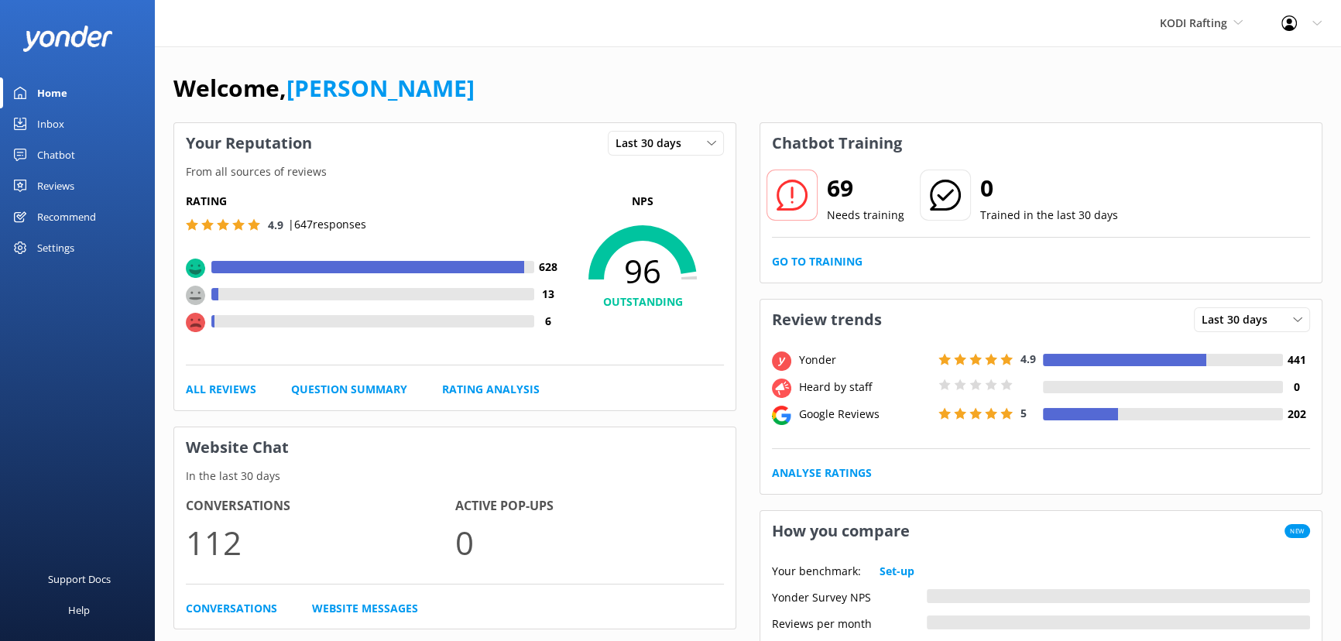
click at [62, 160] on div "Chatbot" at bounding box center [56, 154] width 38 height 31
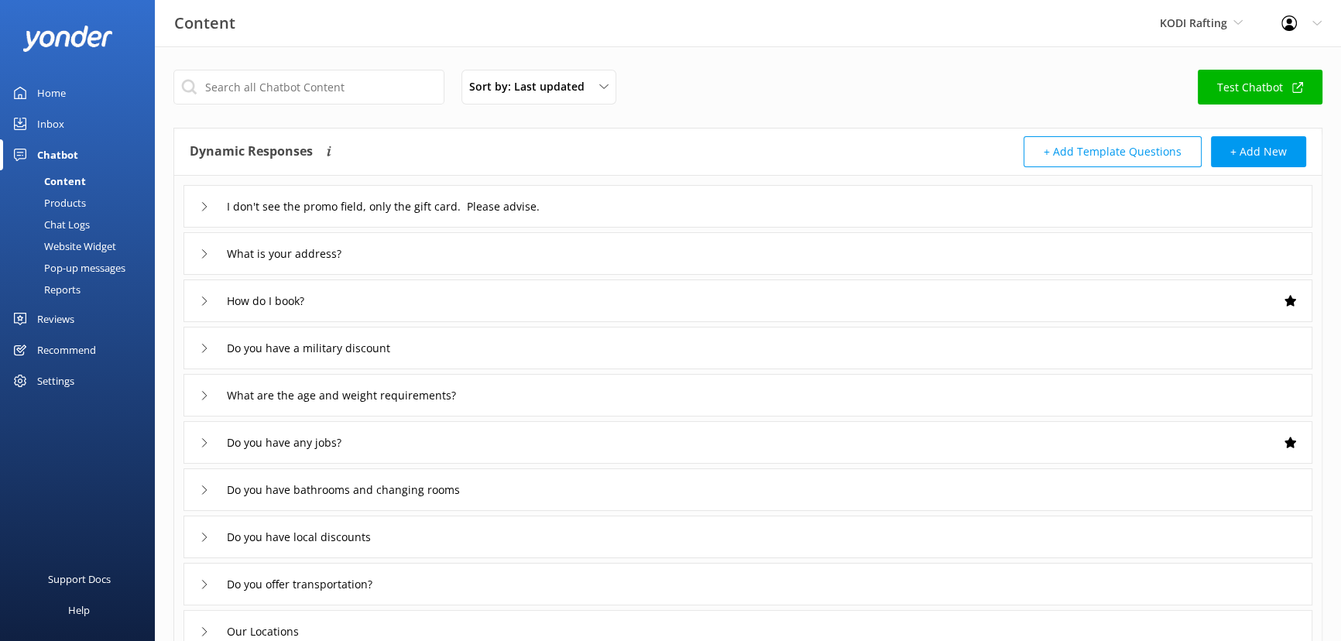
click at [83, 220] on div "Chat Logs" at bounding box center [49, 225] width 81 height 22
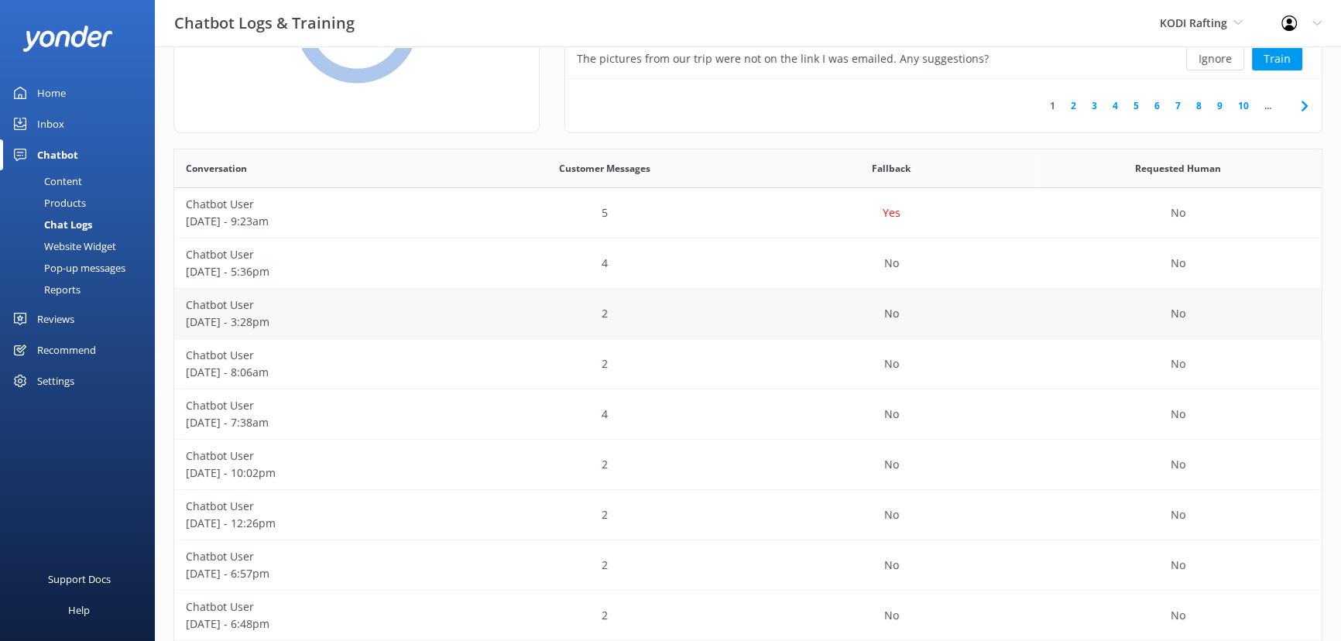
scroll to position [211, 0]
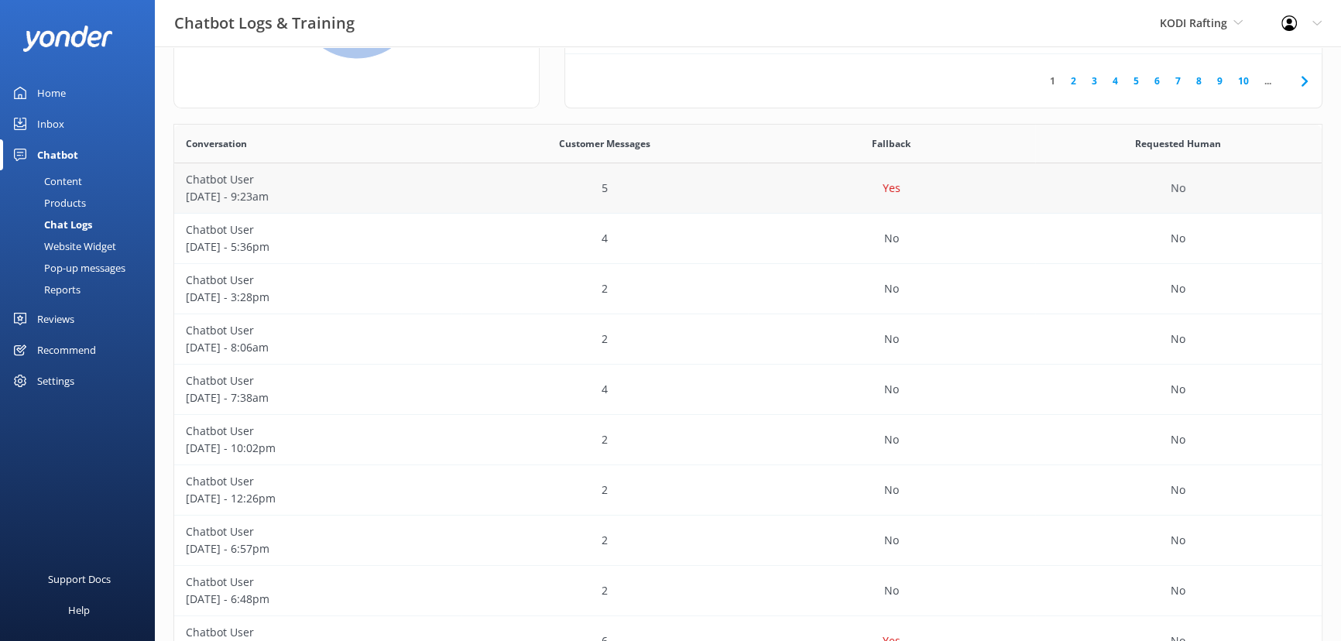
click at [373, 194] on p "[DATE] - 9:23am" at bounding box center [318, 196] width 264 height 17
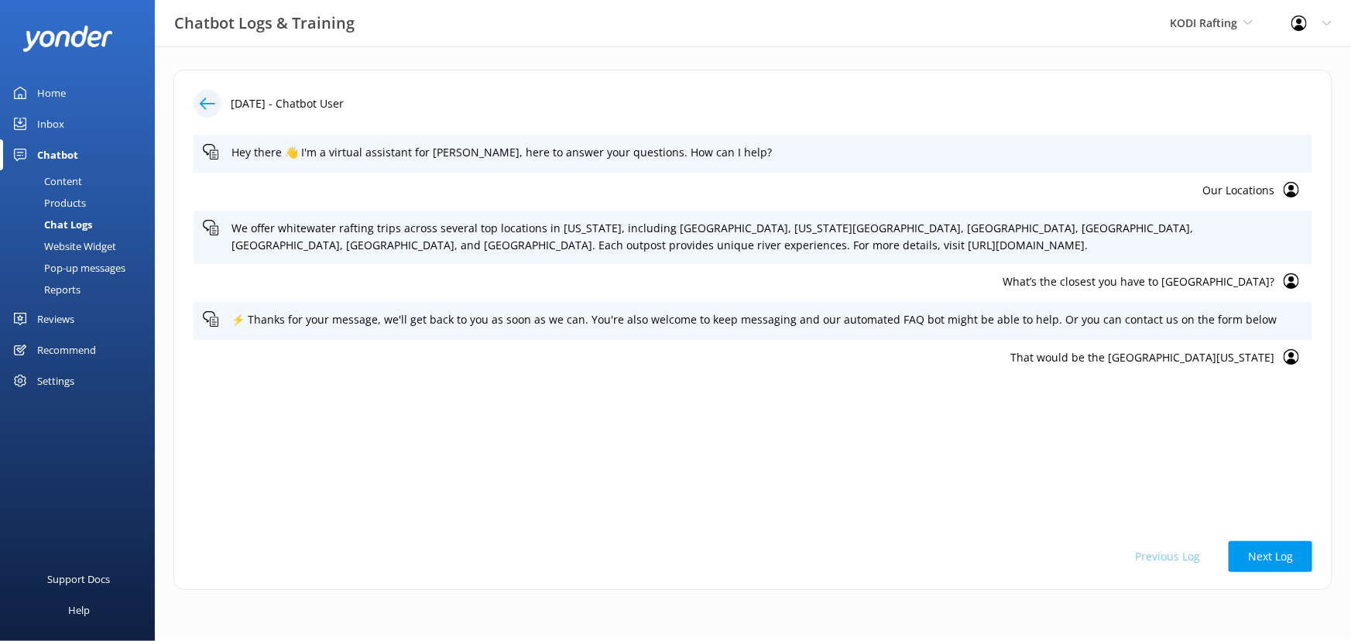
click at [1133, 380] on div "Hey there 👋 I'm a virtual assistant for [PERSON_NAME], here to answer your ques…" at bounding box center [753, 330] width 1119 height 390
click at [1117, 352] on p "That would be the [GEOGRAPHIC_DATA][US_STATE]" at bounding box center [739, 357] width 1072 height 17
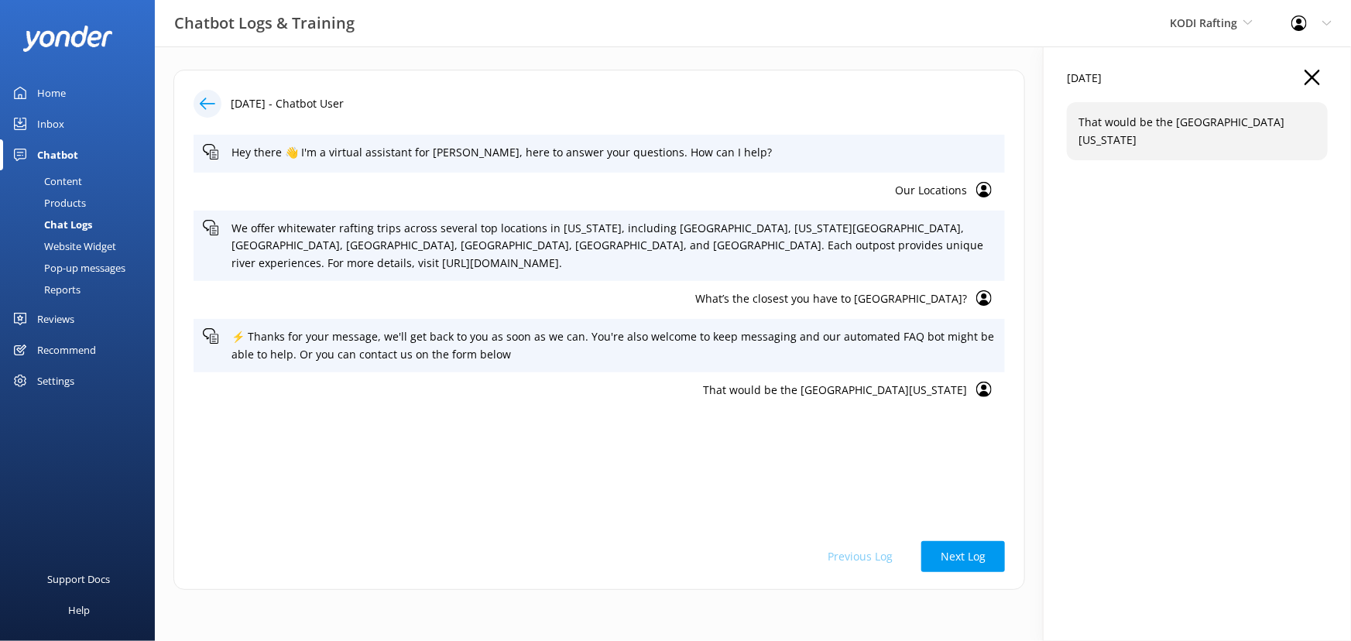
click at [897, 382] on p "That would be the [GEOGRAPHIC_DATA][US_STATE]" at bounding box center [585, 390] width 764 height 17
click at [1316, 80] on use at bounding box center [1312, 77] width 15 height 15
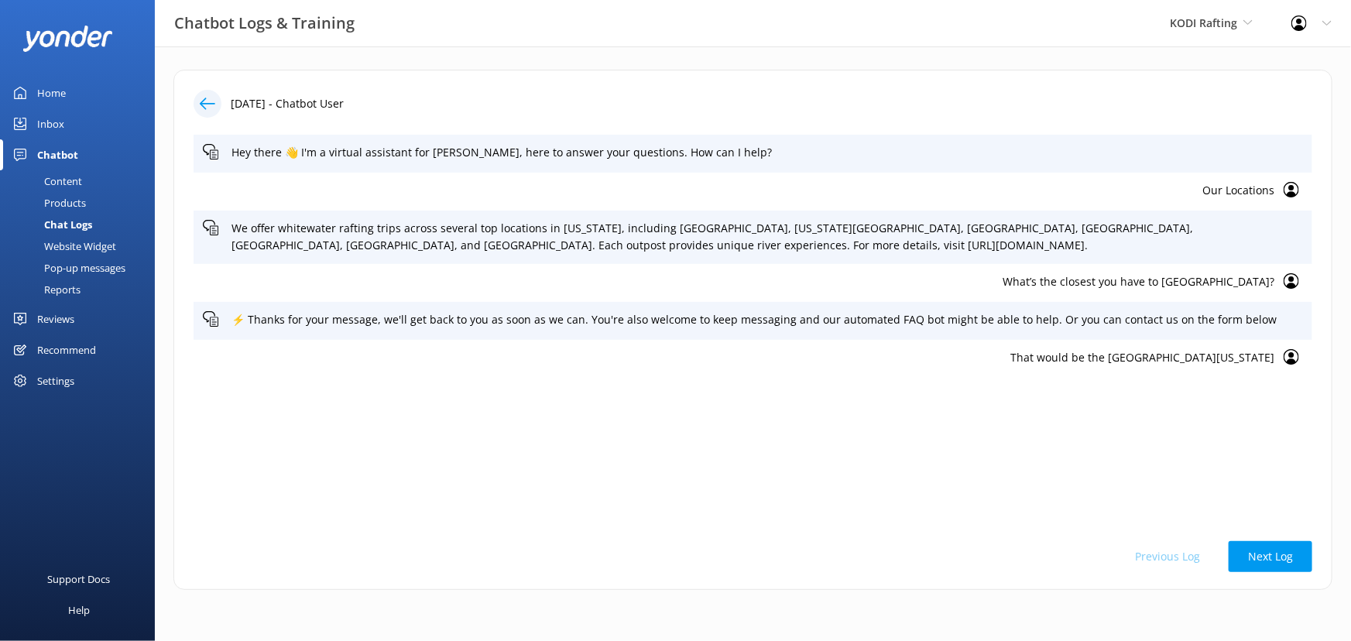
click at [46, 96] on div "Home" at bounding box center [51, 92] width 29 height 31
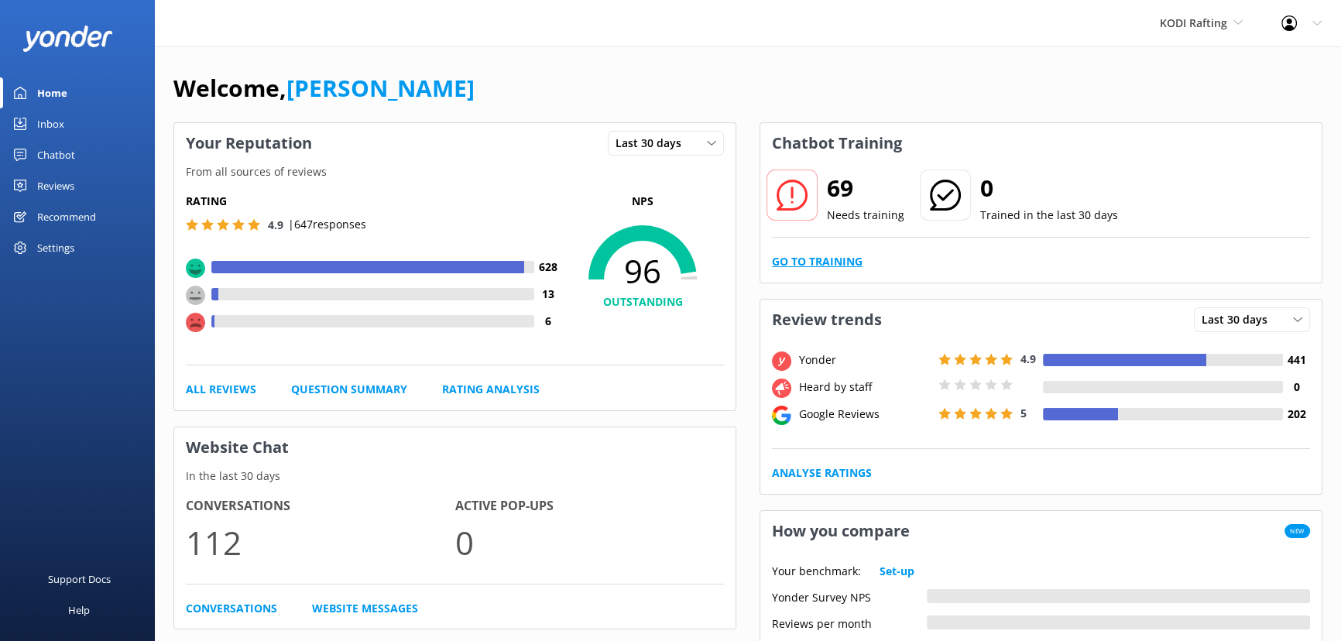
click at [814, 256] on link "Go to Training" at bounding box center [817, 261] width 91 height 17
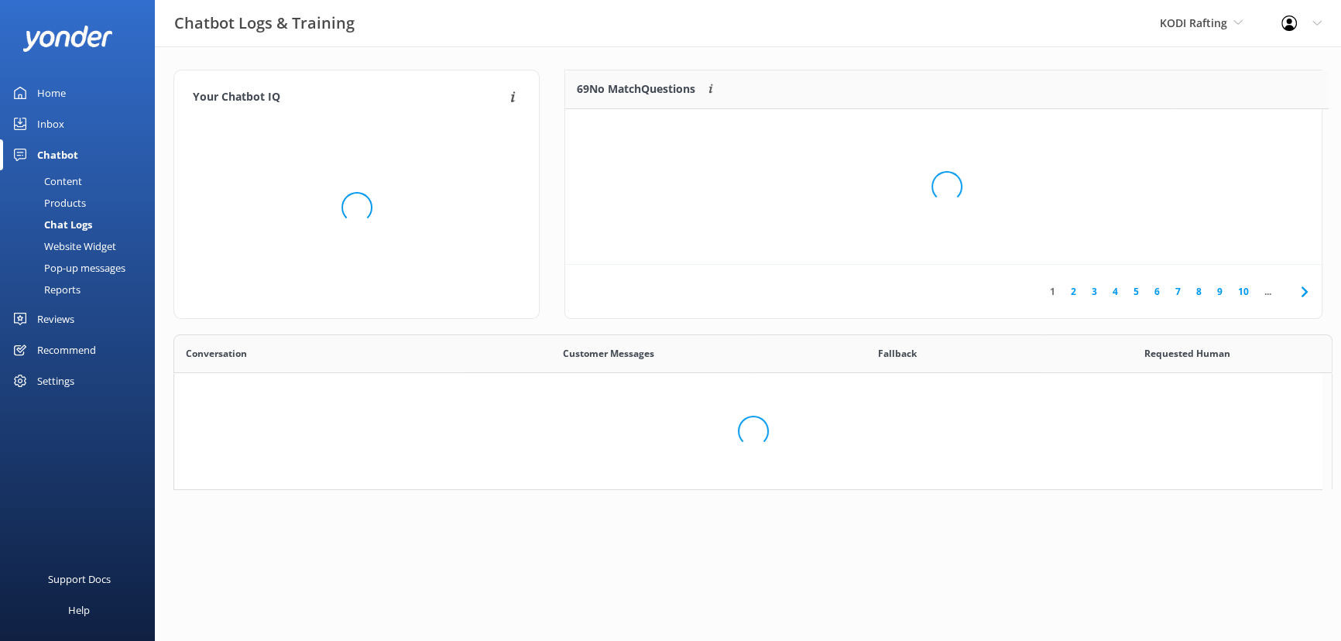
scroll to position [184, 746]
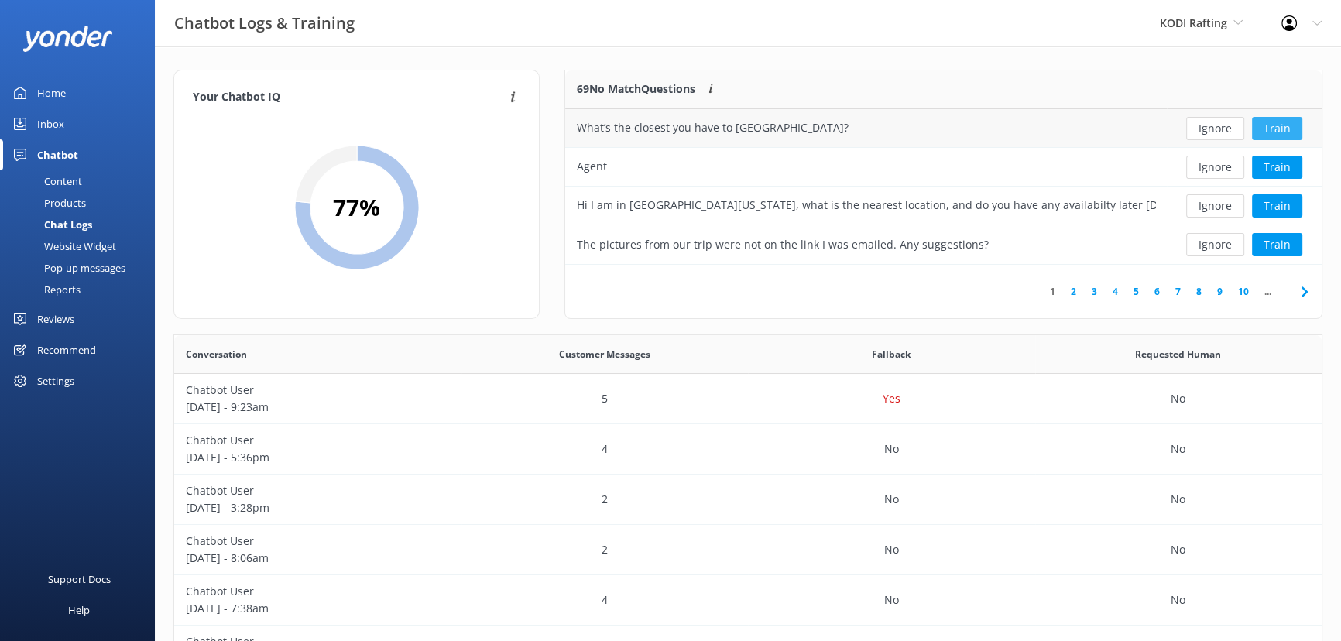
click at [1278, 133] on button "Train" at bounding box center [1277, 128] width 50 height 23
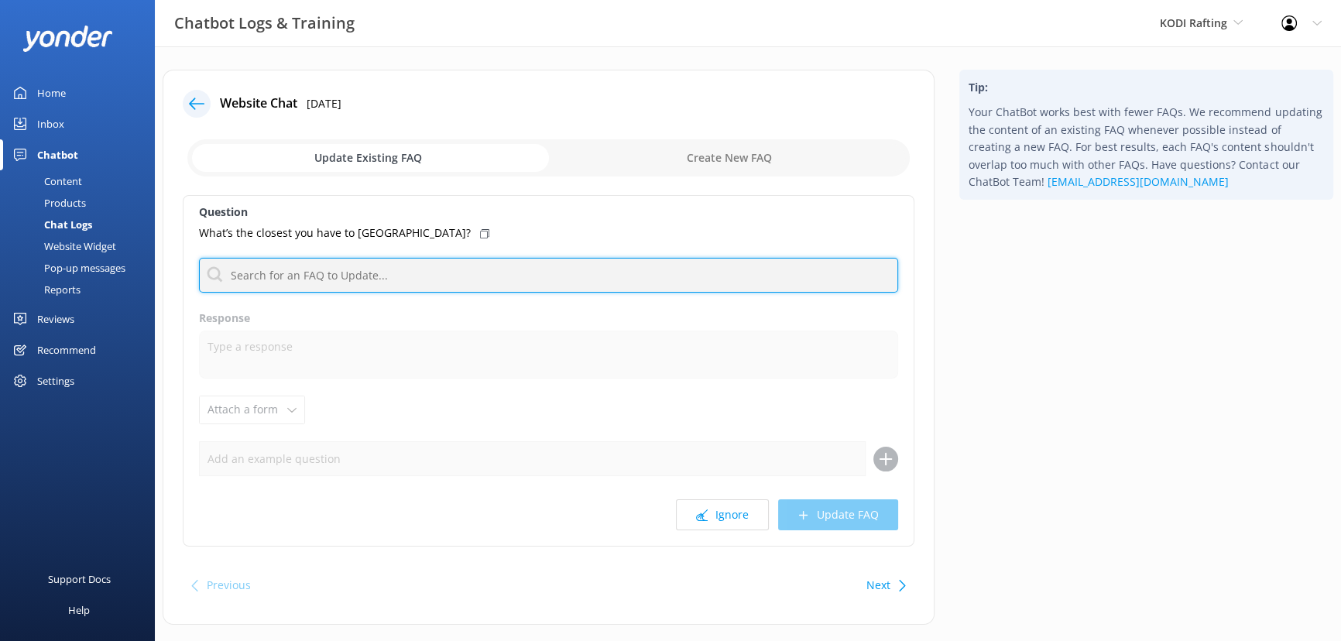
click at [396, 275] on input "text" at bounding box center [548, 275] width 699 height 35
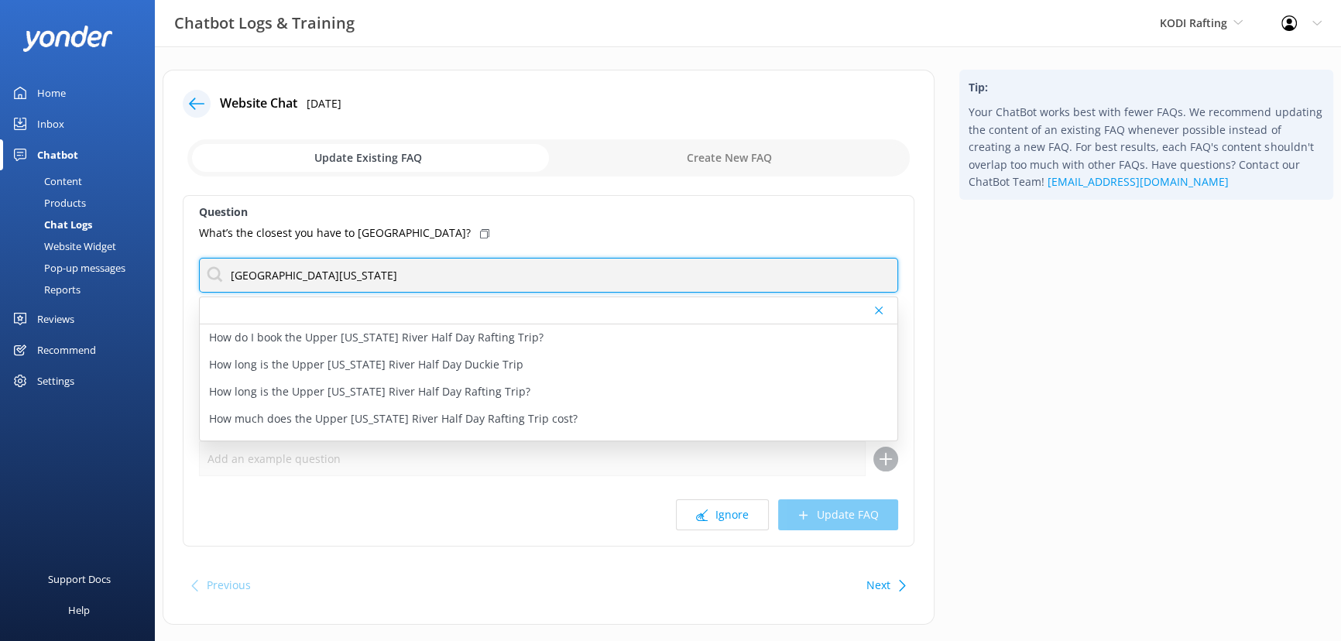
type input "[GEOGRAPHIC_DATA][US_STATE]"
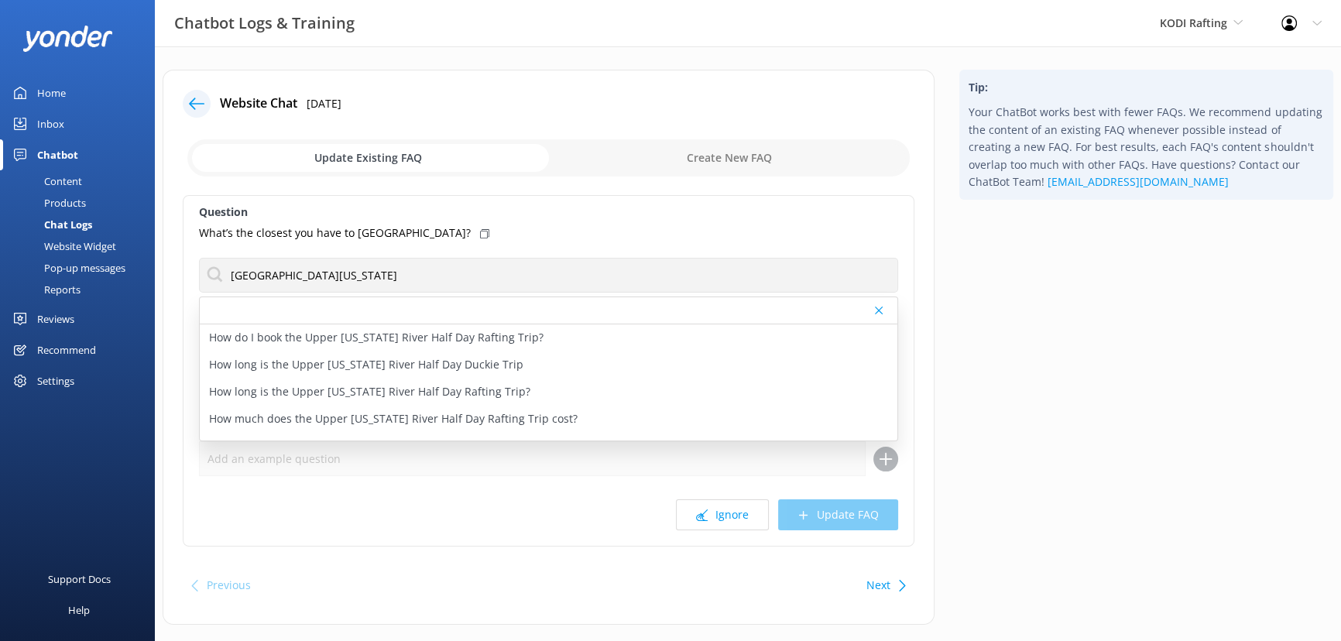
click at [534, 226] on div "What’s the closest you have to [GEOGRAPHIC_DATA]?" at bounding box center [548, 233] width 699 height 17
click at [581, 496] on div "Question What’s the closest you have to [GEOGRAPHIC_DATA]? [GEOGRAPHIC_DATA][US…" at bounding box center [549, 371] width 732 height 352
click at [883, 308] on div at bounding box center [880, 310] width 11 height 9
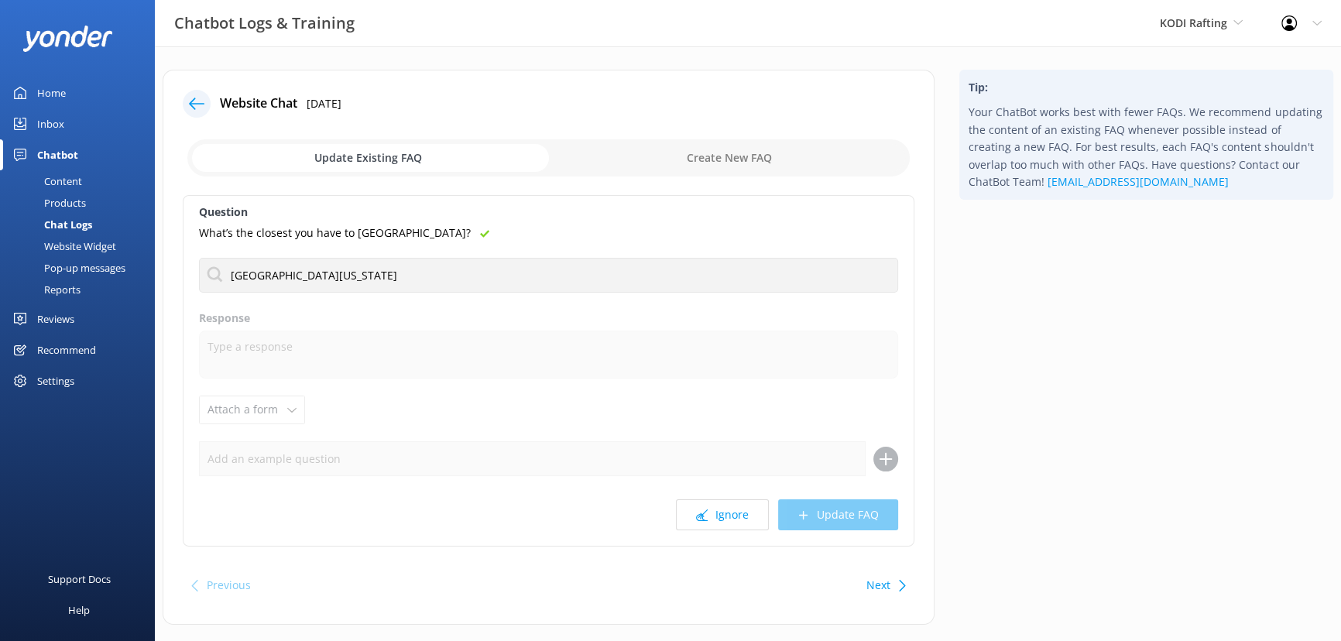
click at [750, 165] on input "checkbox" at bounding box center [548, 157] width 722 height 37
checkbox input "true"
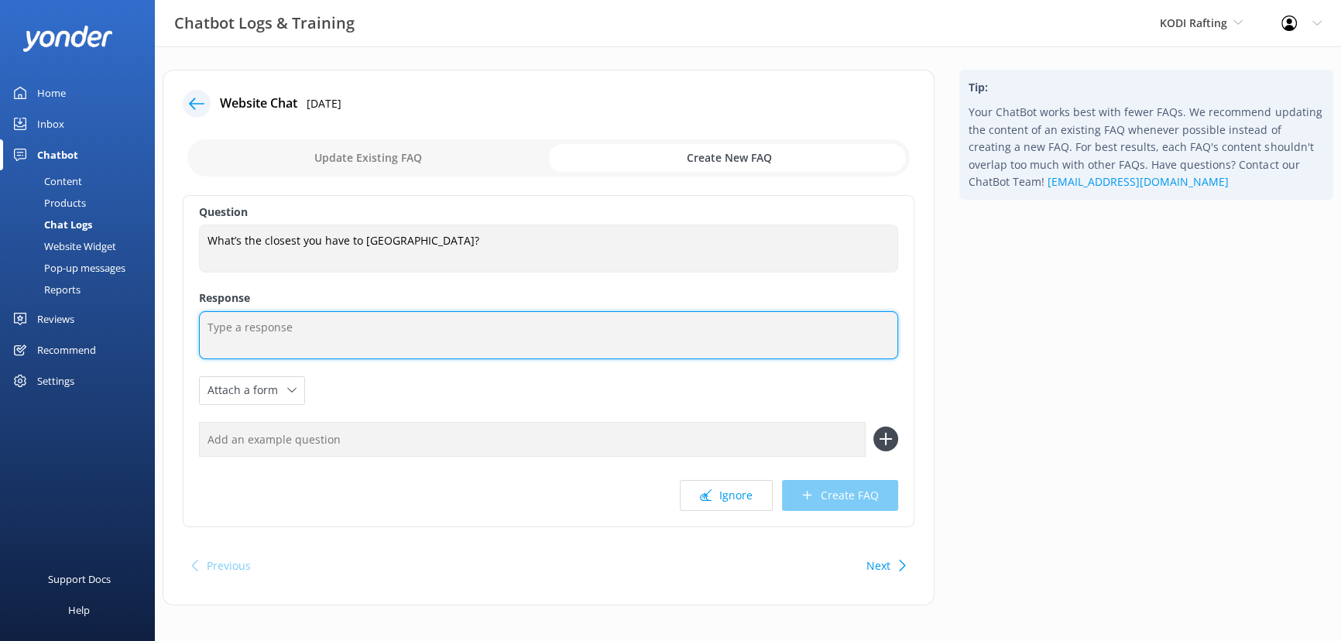
click at [453, 335] on textarea at bounding box center [548, 335] width 699 height 48
click at [256, 325] on textarea "Tje Upper [US_STATE] river" at bounding box center [548, 335] width 699 height 48
drag, startPoint x: 379, startPoint y: 317, endPoint x: 277, endPoint y: 330, distance: 102.2
click at [277, 330] on textarea "The [US_STATE] river" at bounding box center [548, 335] width 699 height 48
click at [378, 330] on textarea "The [US_STATE] River is the closest yto Steamboat." at bounding box center [548, 335] width 699 height 48
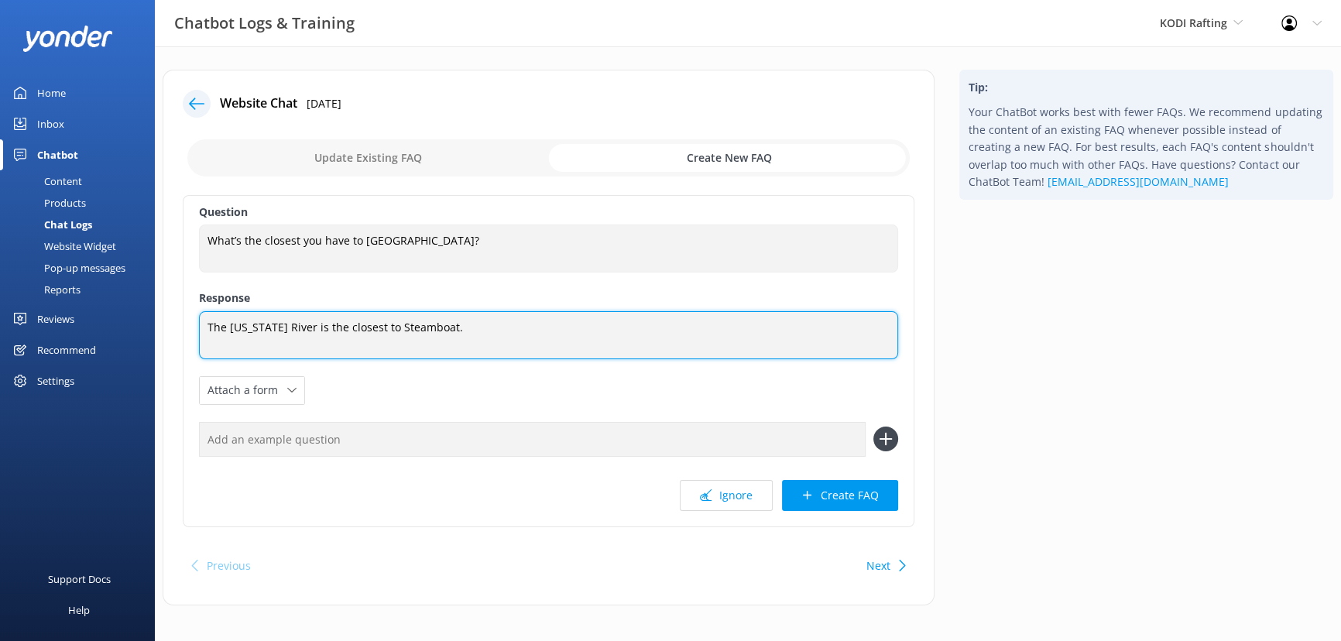
click at [468, 329] on textarea "The [US_STATE] River is the closest to Steamboat." at bounding box center [548, 335] width 699 height 48
paste textarea "What’s the closest you have to [GEOGRAPHIC_DATA]?"
drag, startPoint x: 746, startPoint y: 324, endPoint x: 490, endPoint y: 334, distance: 256.5
click at [490, 334] on textarea "The [US_STATE] River is the closest to [GEOGRAPHIC_DATA]. What’s the closest yo…" at bounding box center [548, 335] width 699 height 48
paste textarea "[URL][DOMAIN_NAME][US_STATE][US_STATE]"
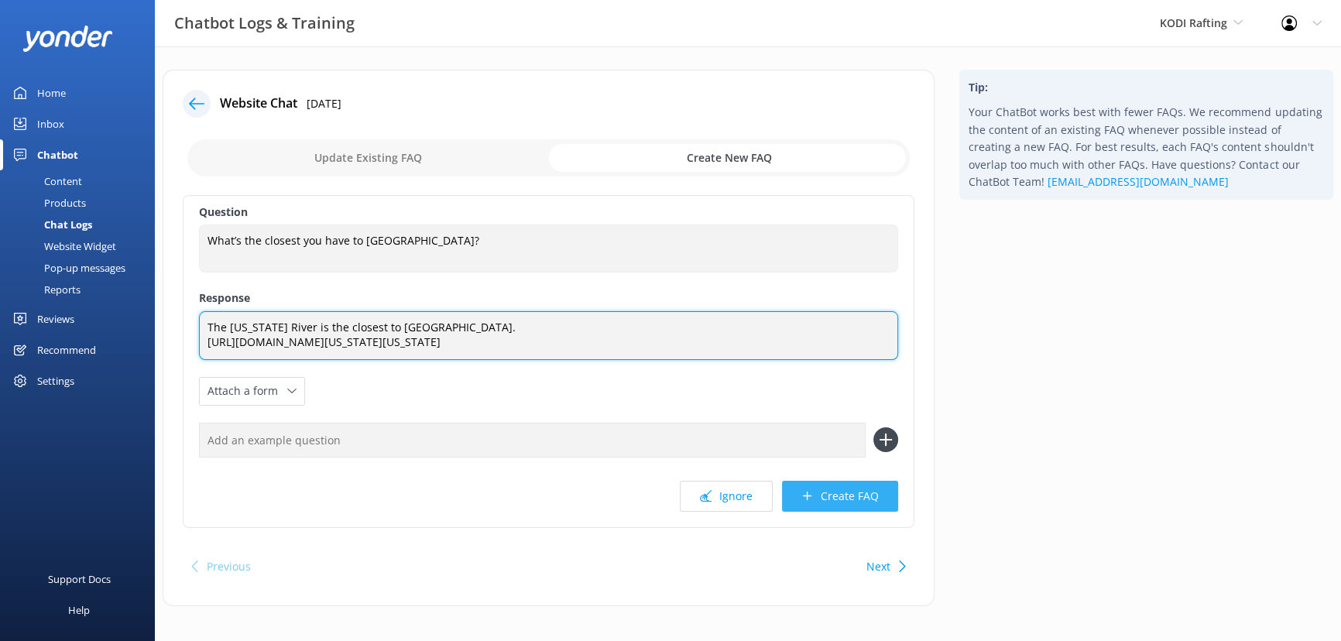
type textarea "The [US_STATE] River is the closest to [GEOGRAPHIC_DATA]. [URL][DOMAIN_NAME][US…"
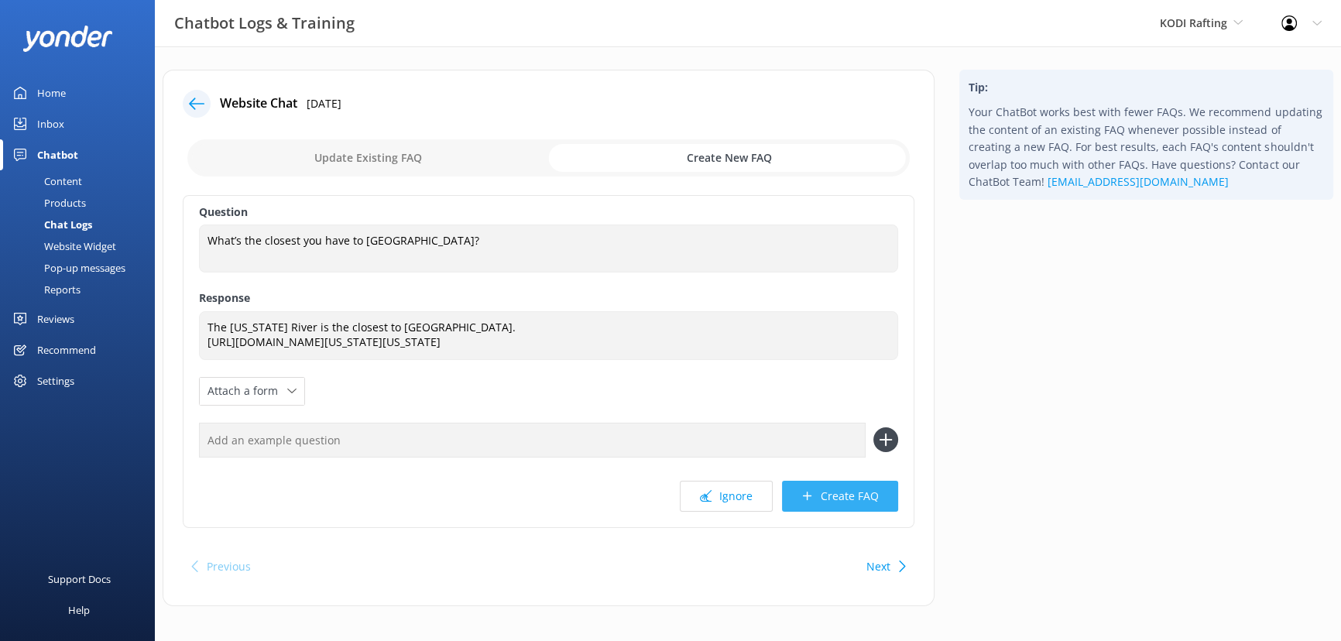
click at [839, 498] on button "Create FAQ" at bounding box center [840, 496] width 116 height 31
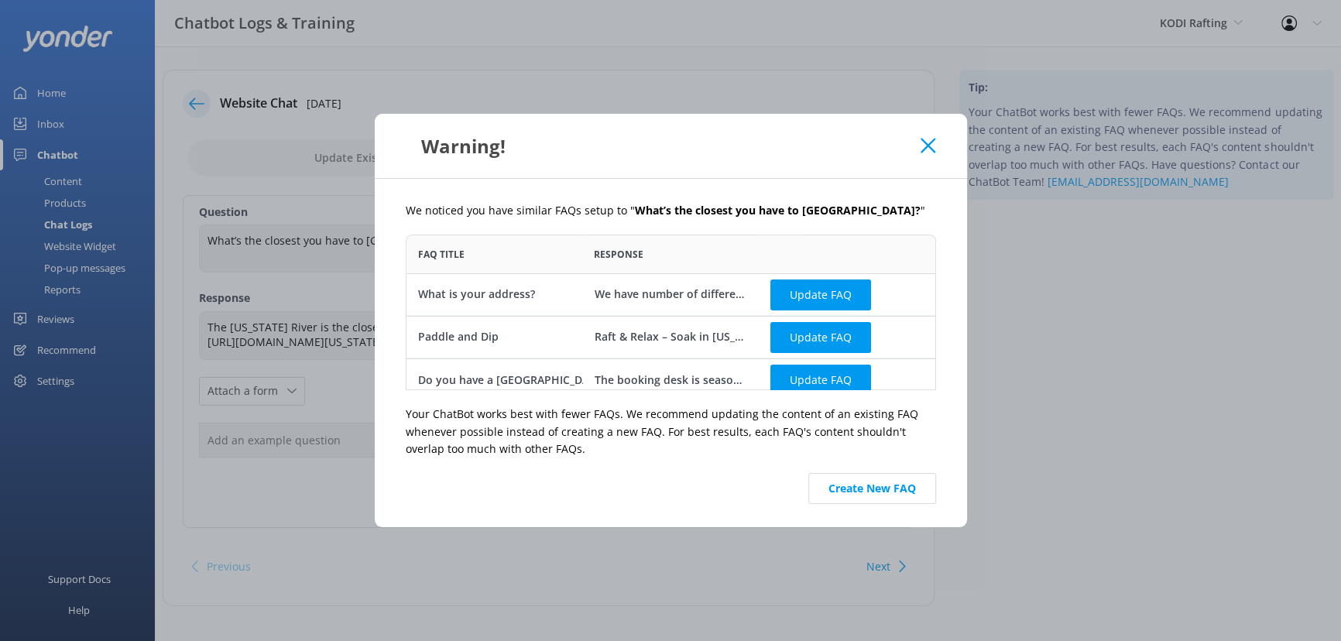
scroll to position [145, 519]
click at [901, 493] on button "Create New FAQ" at bounding box center [872, 488] width 128 height 31
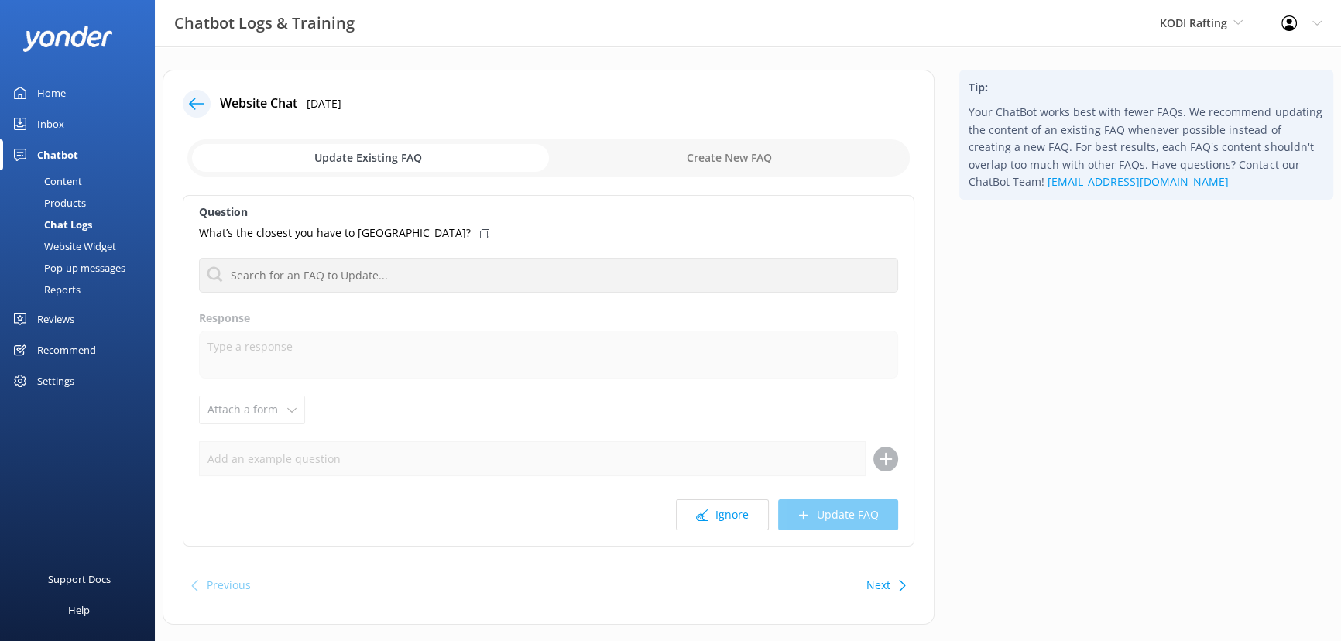
click at [198, 101] on icon at bounding box center [196, 103] width 15 height 15
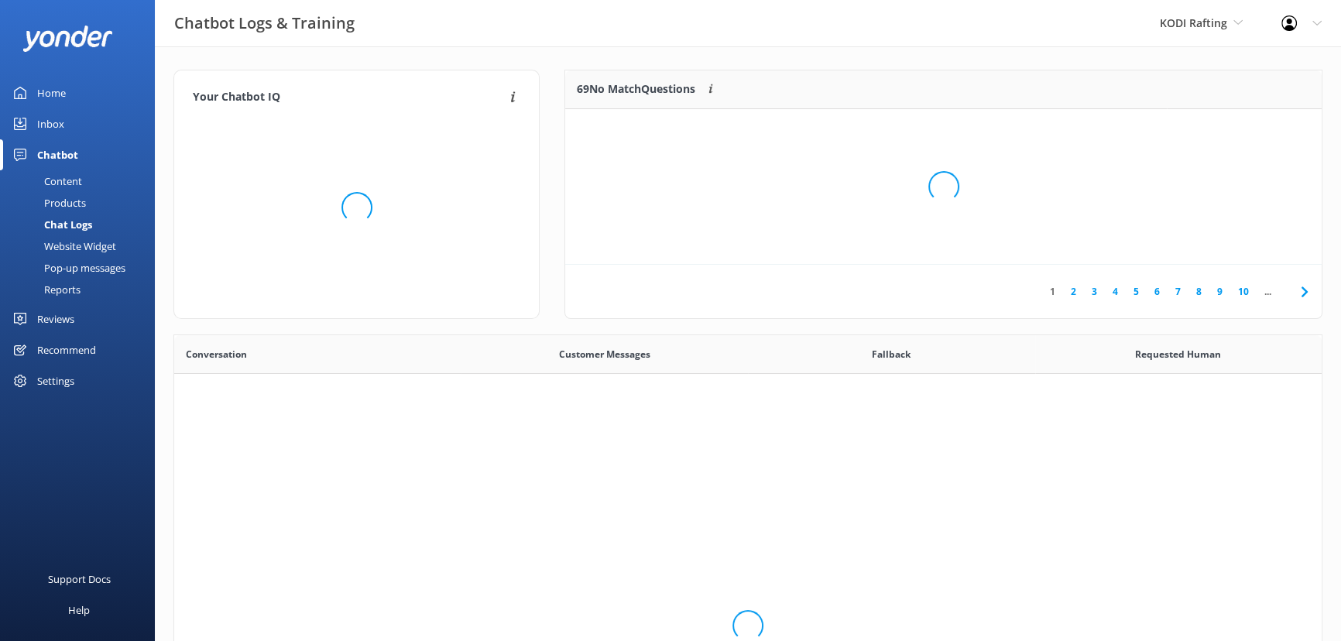
scroll to position [532, 1137]
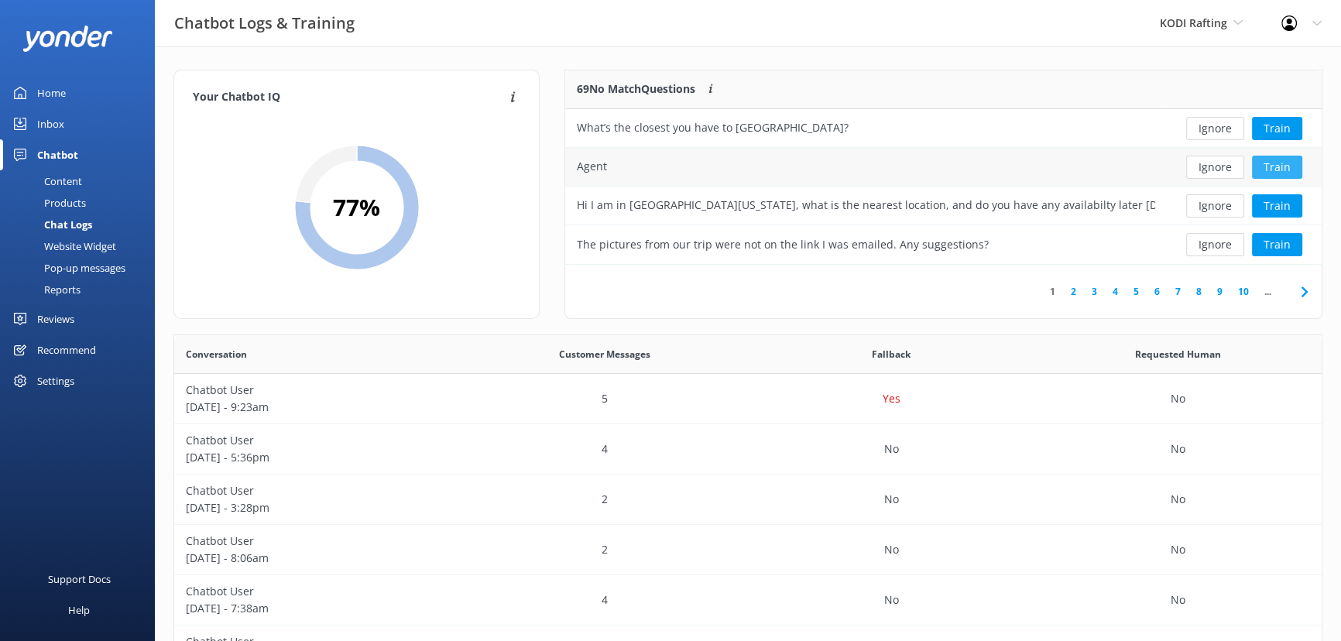
click at [1272, 169] on button "Train" at bounding box center [1277, 167] width 50 height 23
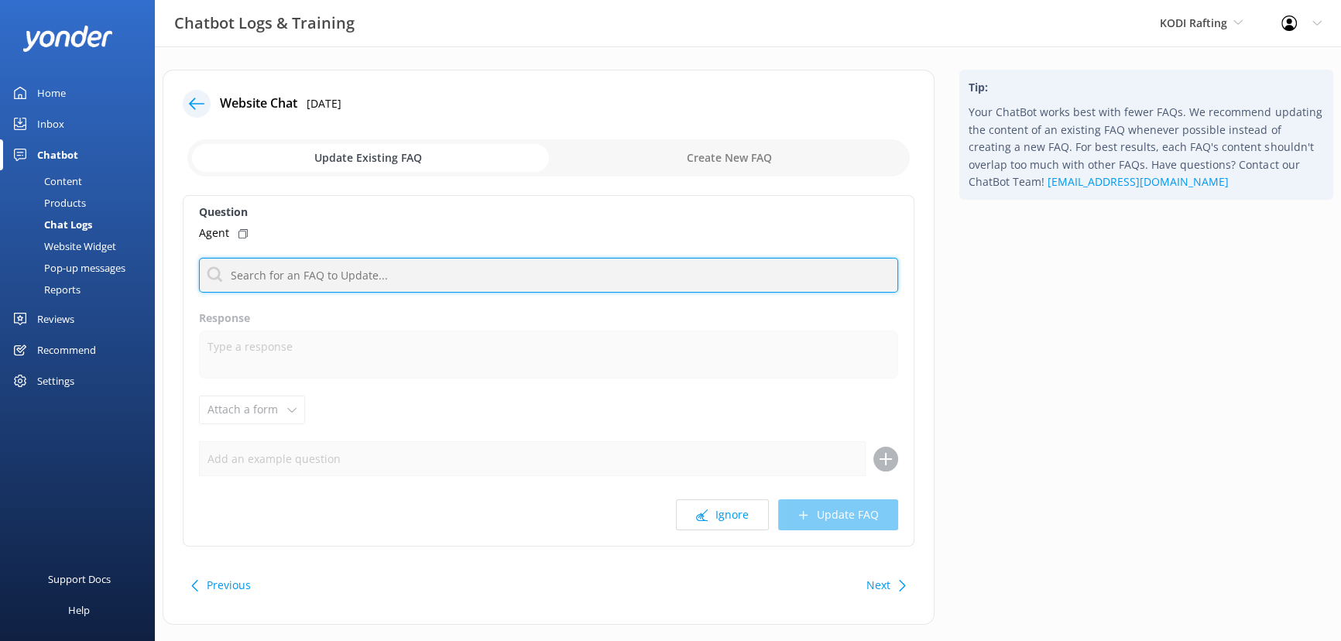
click at [288, 273] on input "text" at bounding box center [548, 275] width 699 height 35
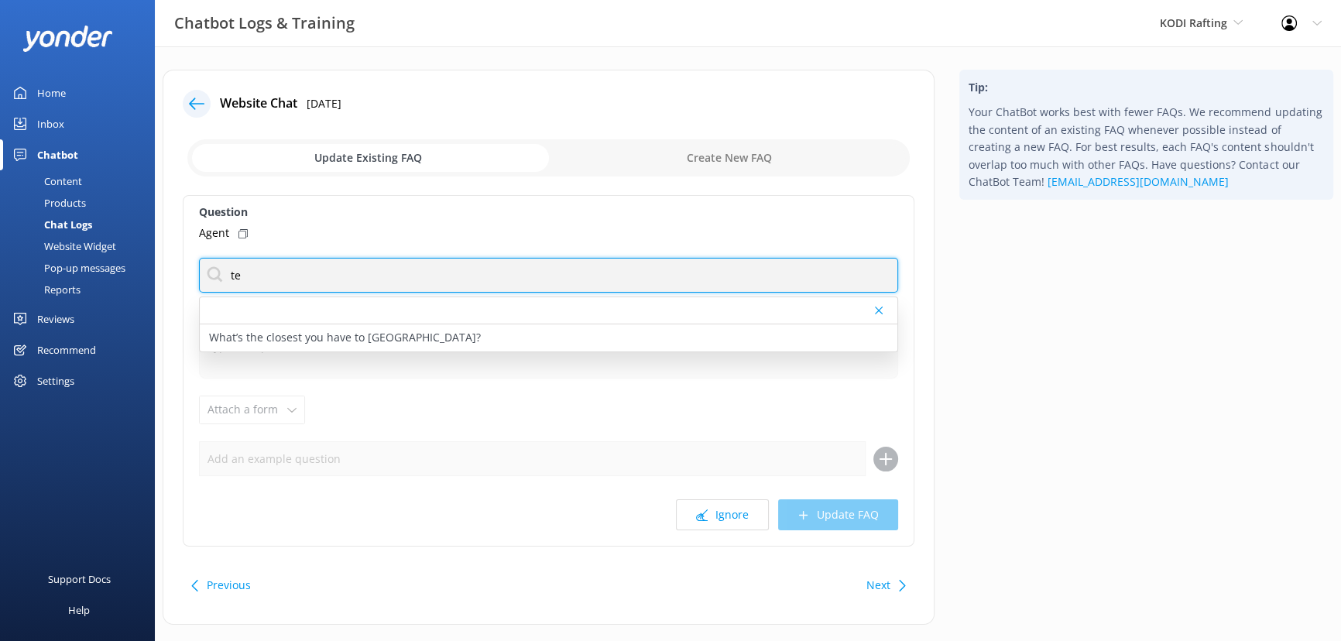
type input "t"
type input "talk to a team"
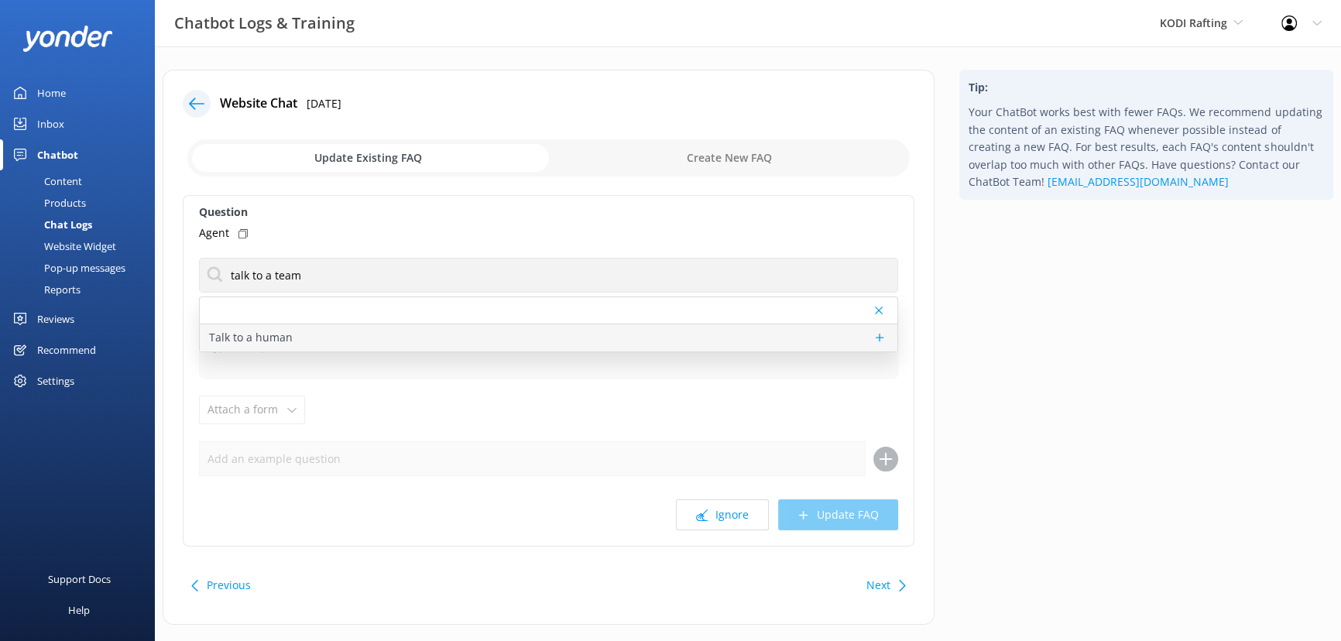
click at [285, 335] on p "Talk to a human" at bounding box center [251, 337] width 84 height 17
type textarea "If you'd like to speak to someone on the KODI Rafting team, please give us a ca…"
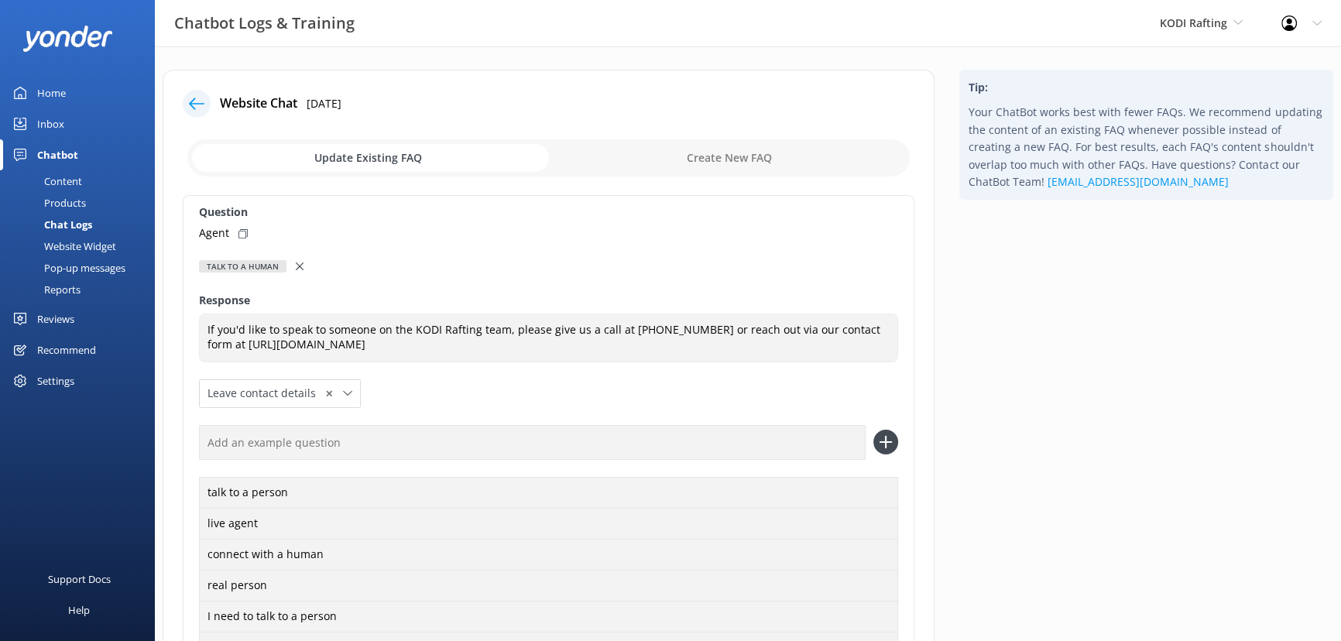
click at [376, 451] on input "text" at bounding box center [532, 442] width 667 height 35
type input "Agent"
click at [891, 447] on icon at bounding box center [885, 442] width 25 height 25
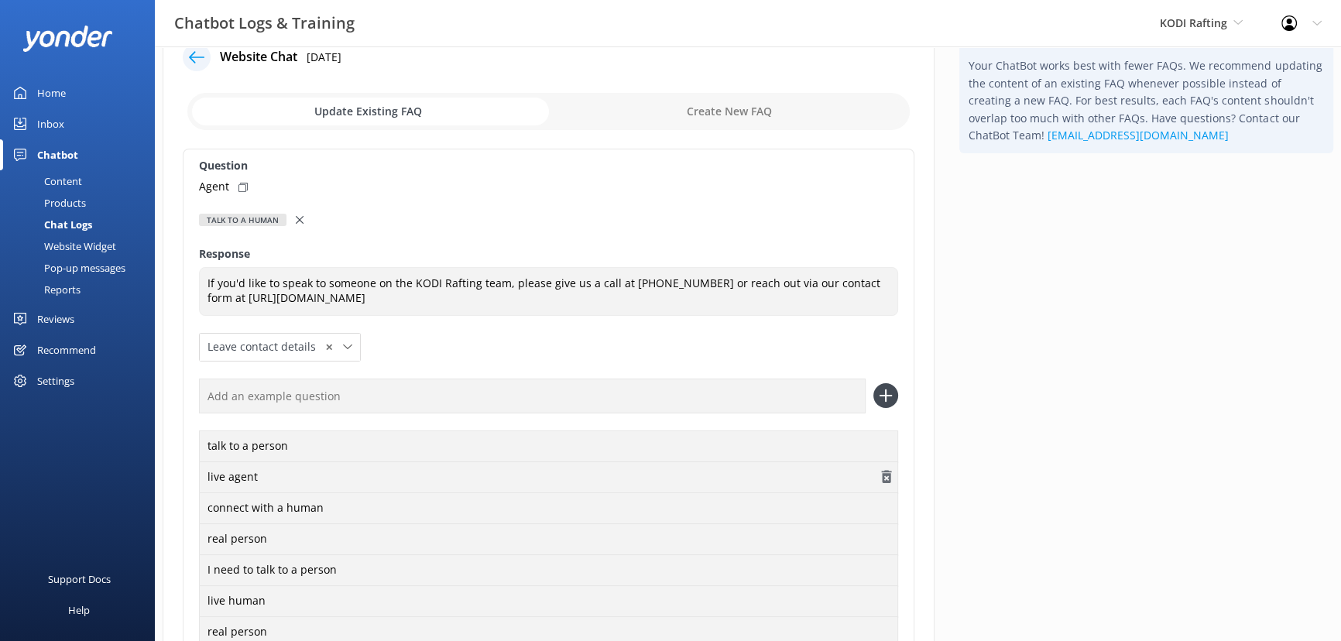
scroll to position [70, 0]
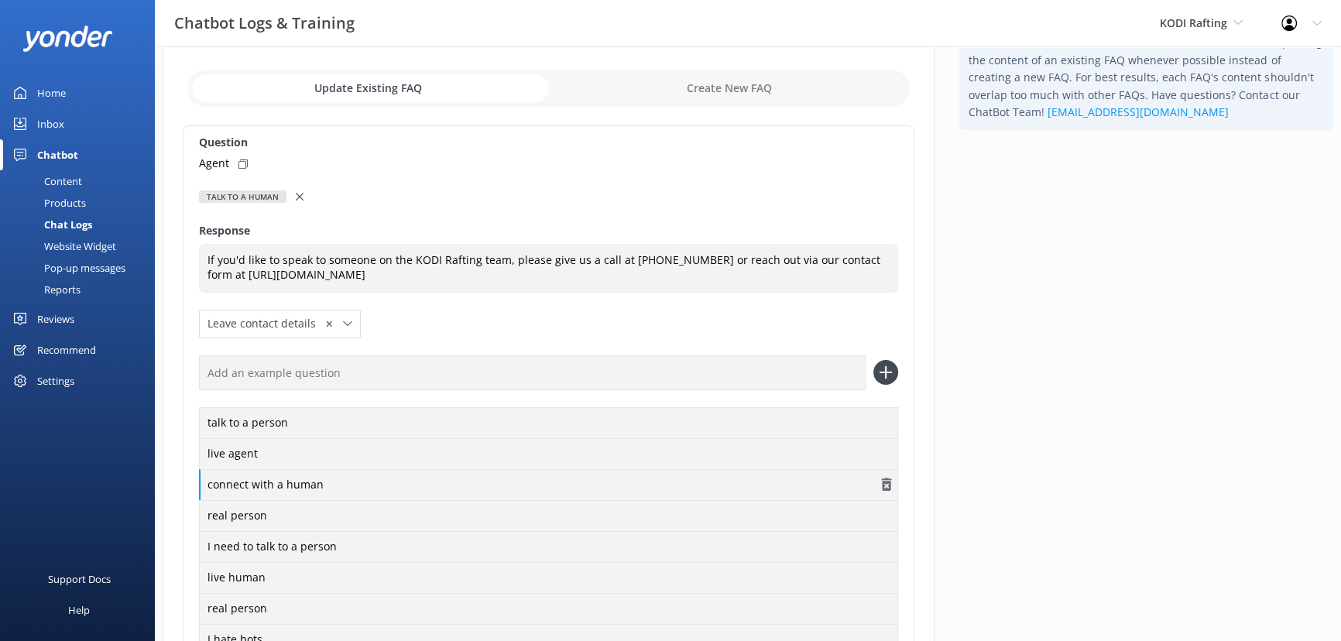
click at [247, 488] on div "connect with a human" at bounding box center [548, 485] width 699 height 33
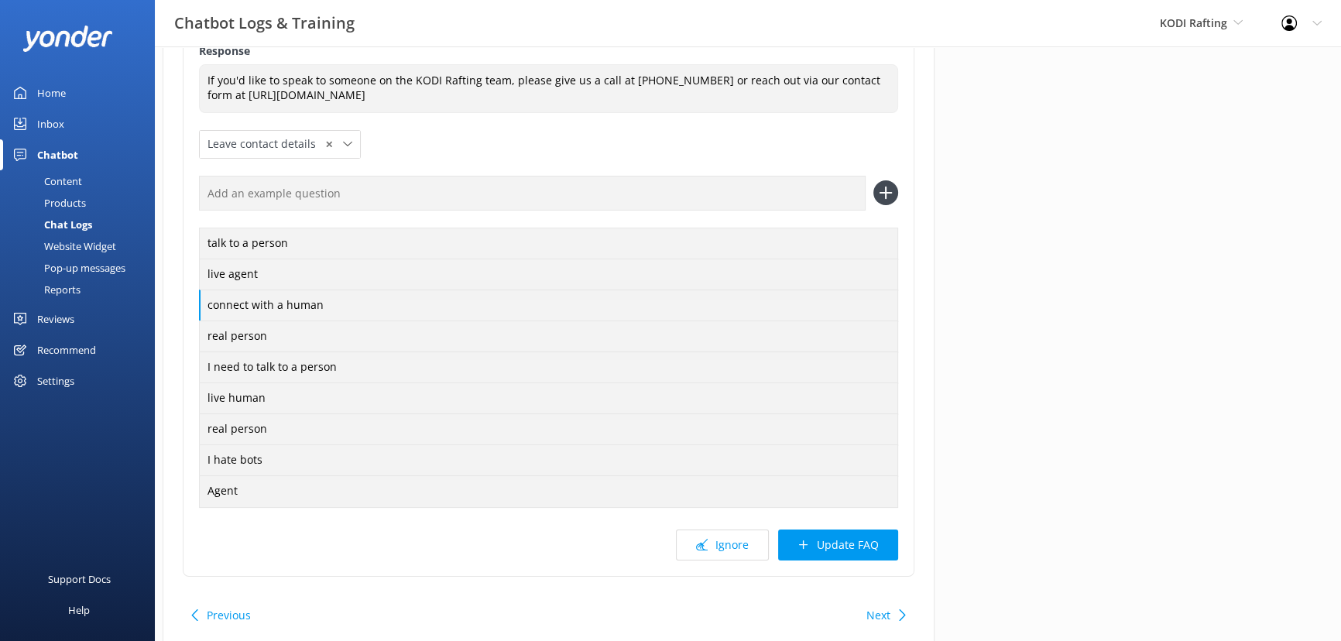
scroll to position [281, 0]
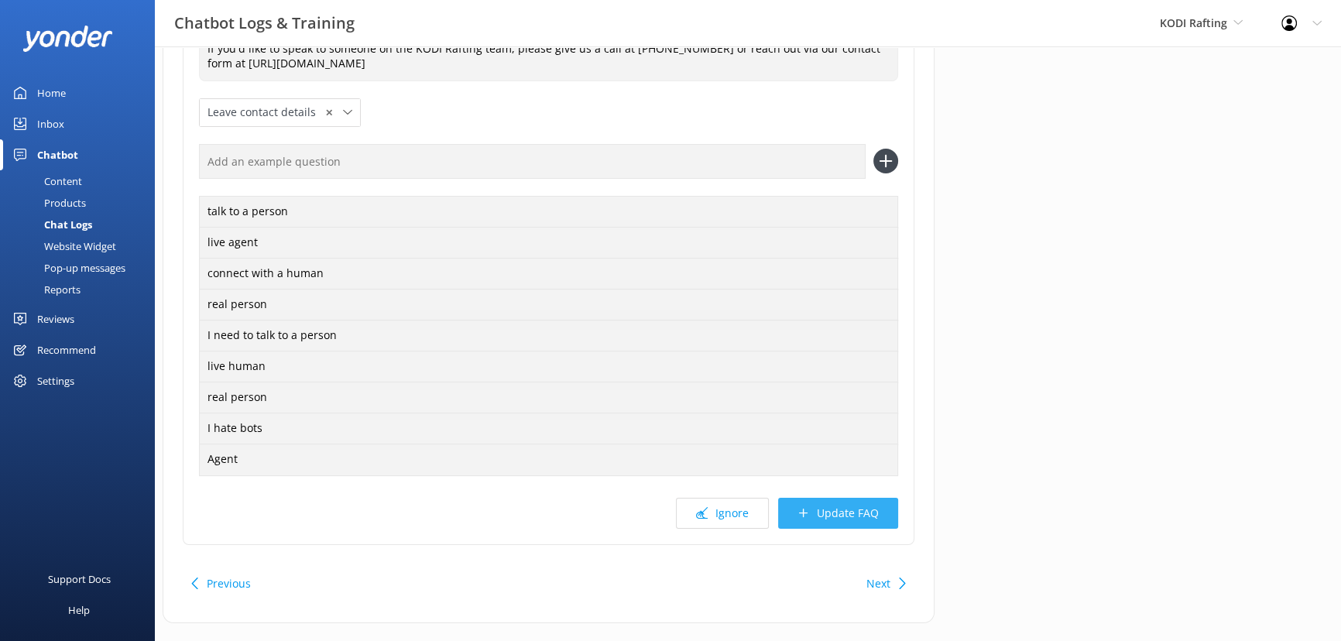
click at [821, 520] on button "Update FAQ" at bounding box center [838, 513] width 120 height 31
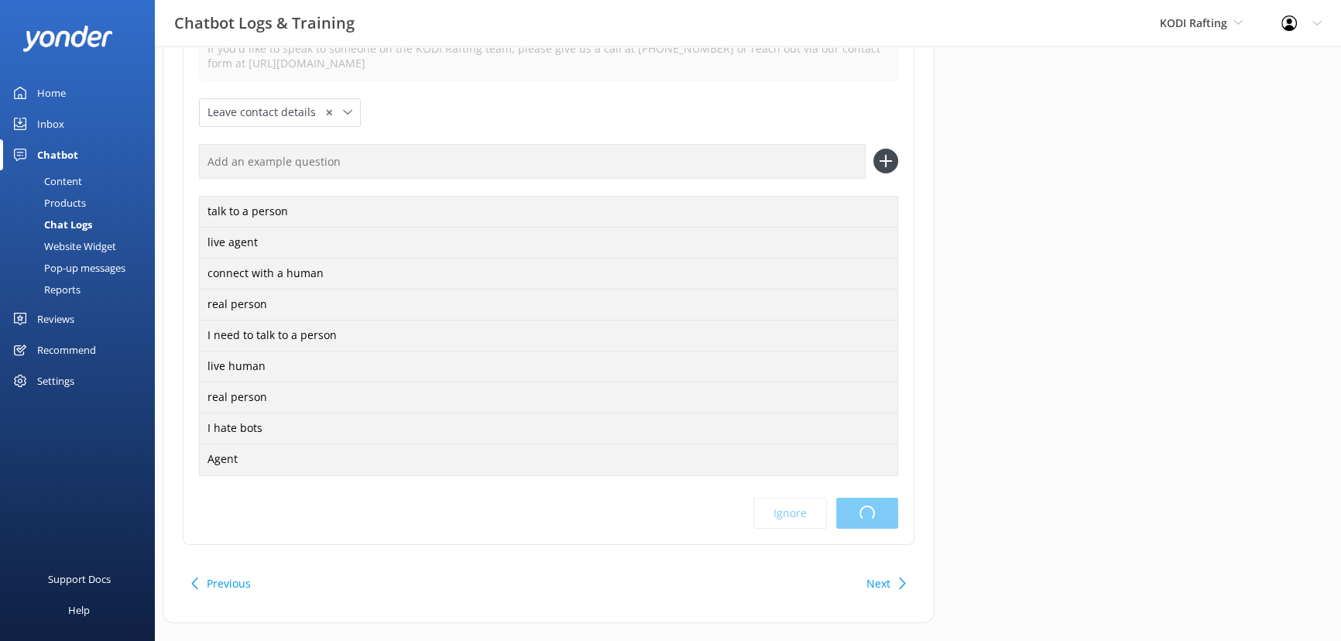
scroll to position [0, 0]
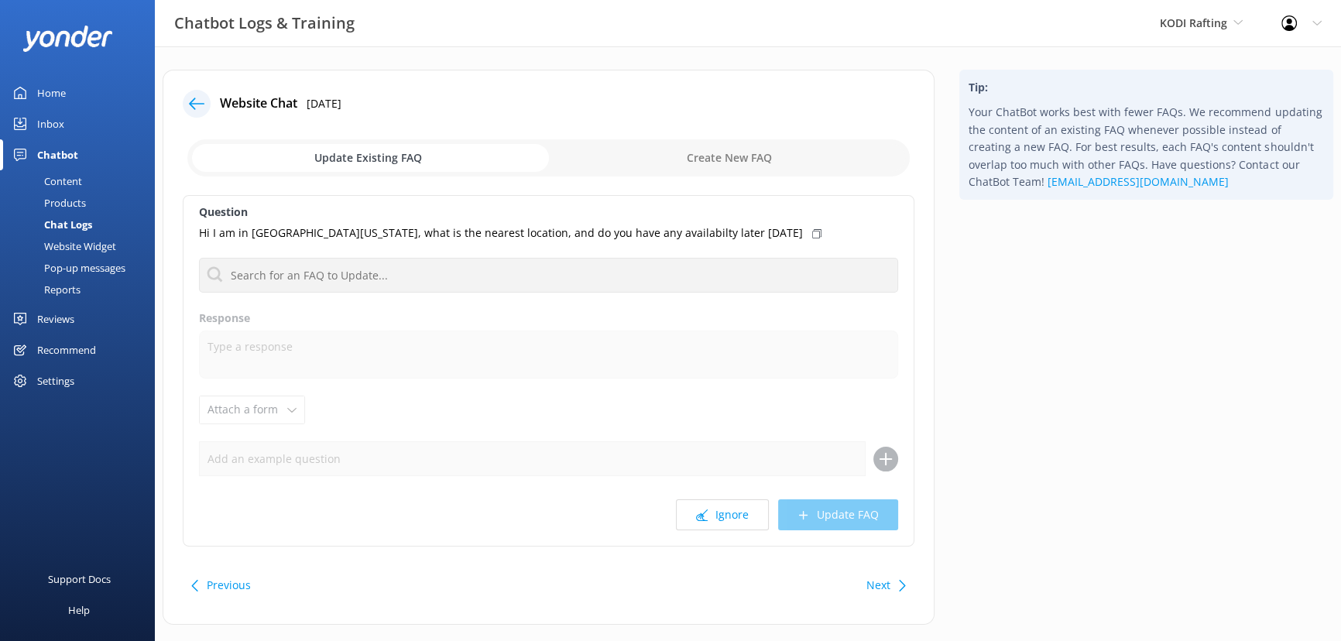
click at [197, 101] on icon at bounding box center [196, 103] width 15 height 15
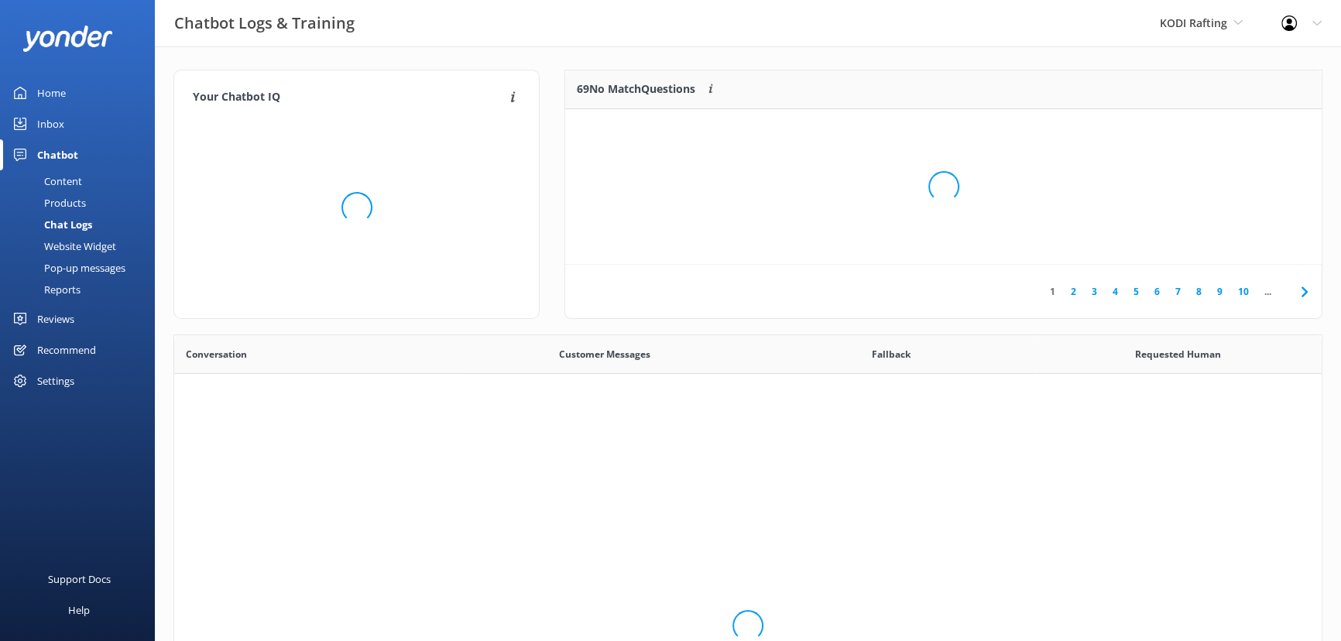
scroll to position [532, 1137]
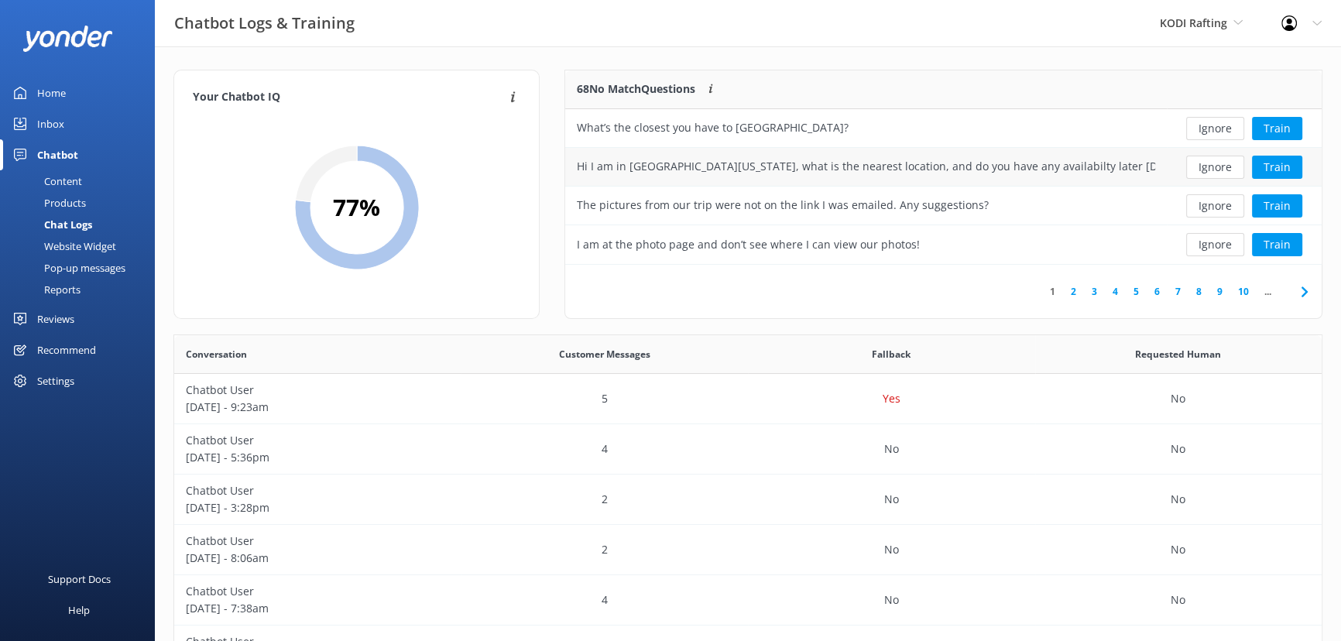
click at [717, 166] on div "Hi I am in [GEOGRAPHIC_DATA][US_STATE], what is the nearest location, and do yo…" at bounding box center [866, 166] width 578 height 17
click at [1283, 168] on button "Train" at bounding box center [1277, 167] width 50 height 23
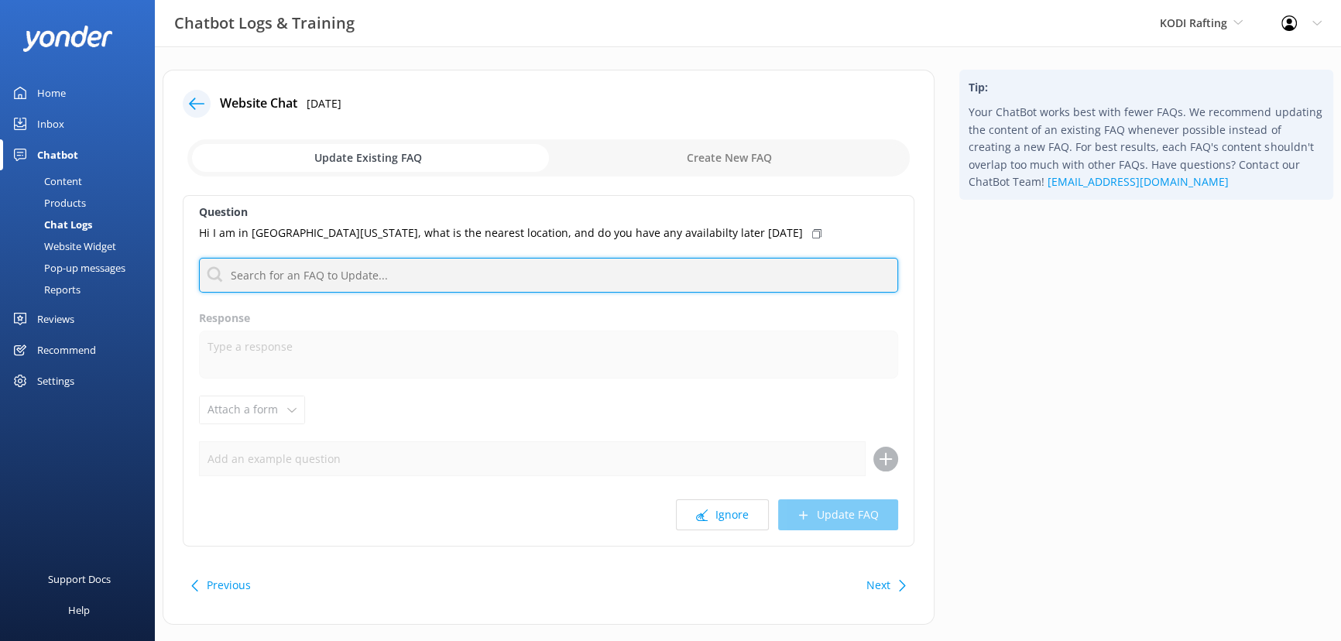
click at [338, 269] on input "text" at bounding box center [548, 275] width 699 height 35
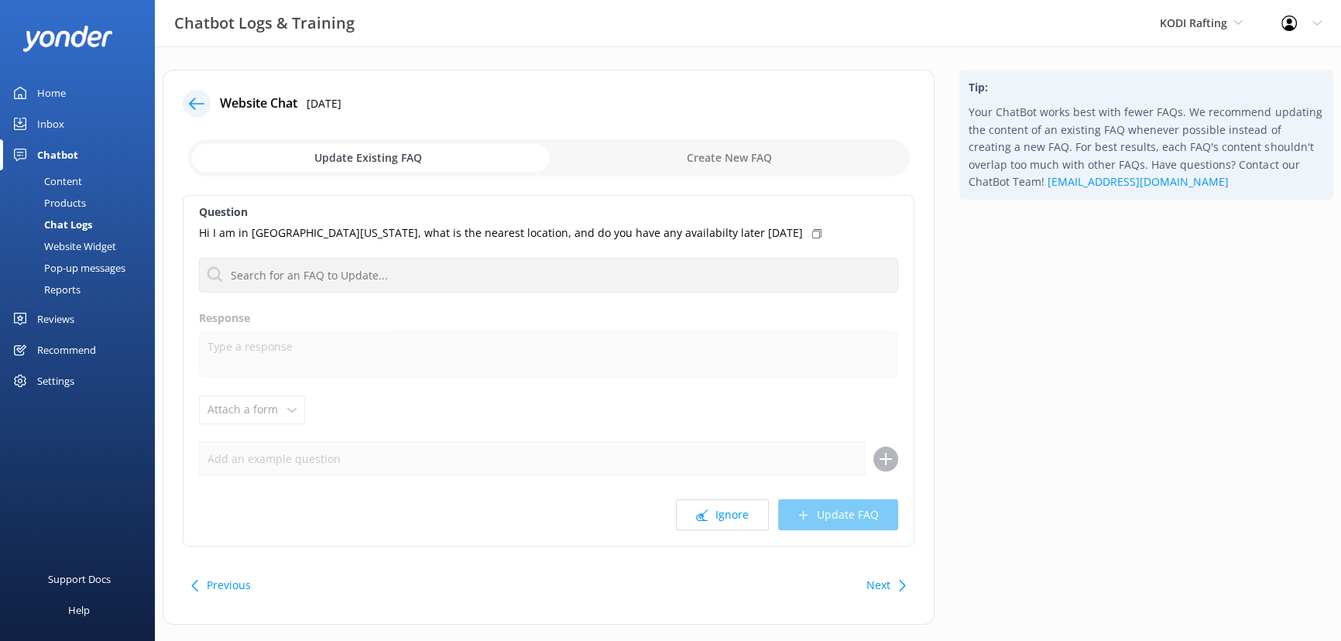
click at [706, 163] on input "checkbox" at bounding box center [548, 157] width 722 height 37
checkbox input "true"
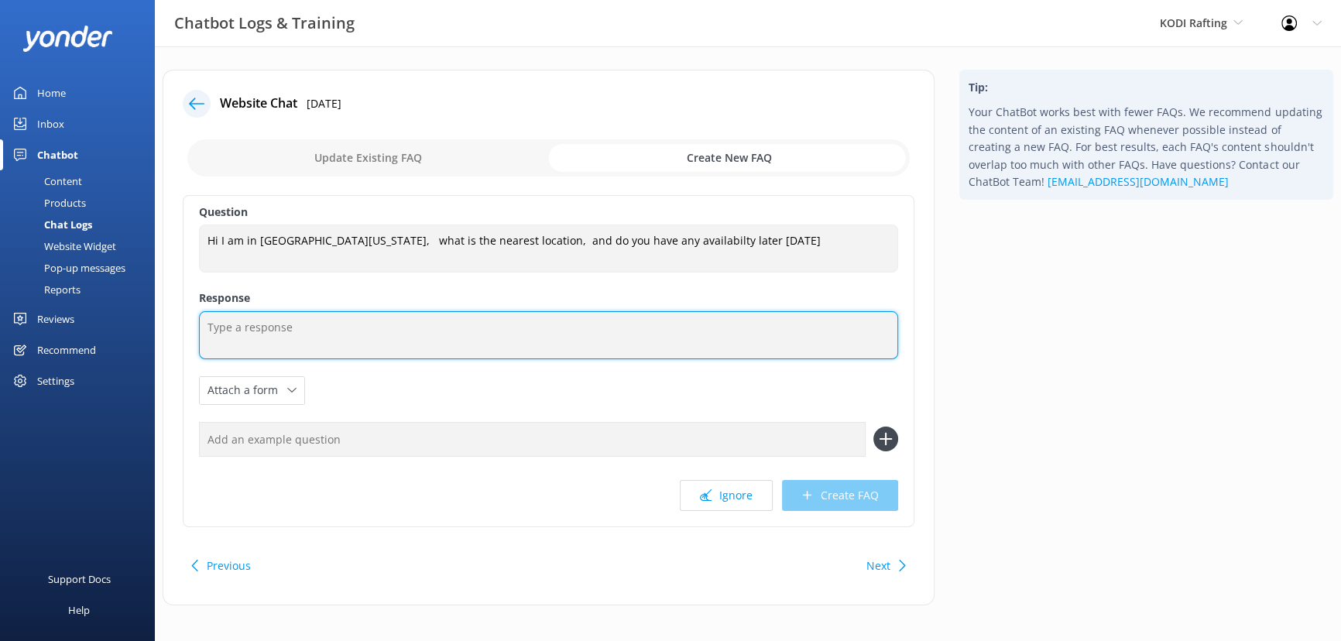
click at [341, 321] on textarea at bounding box center [548, 335] width 699 height 48
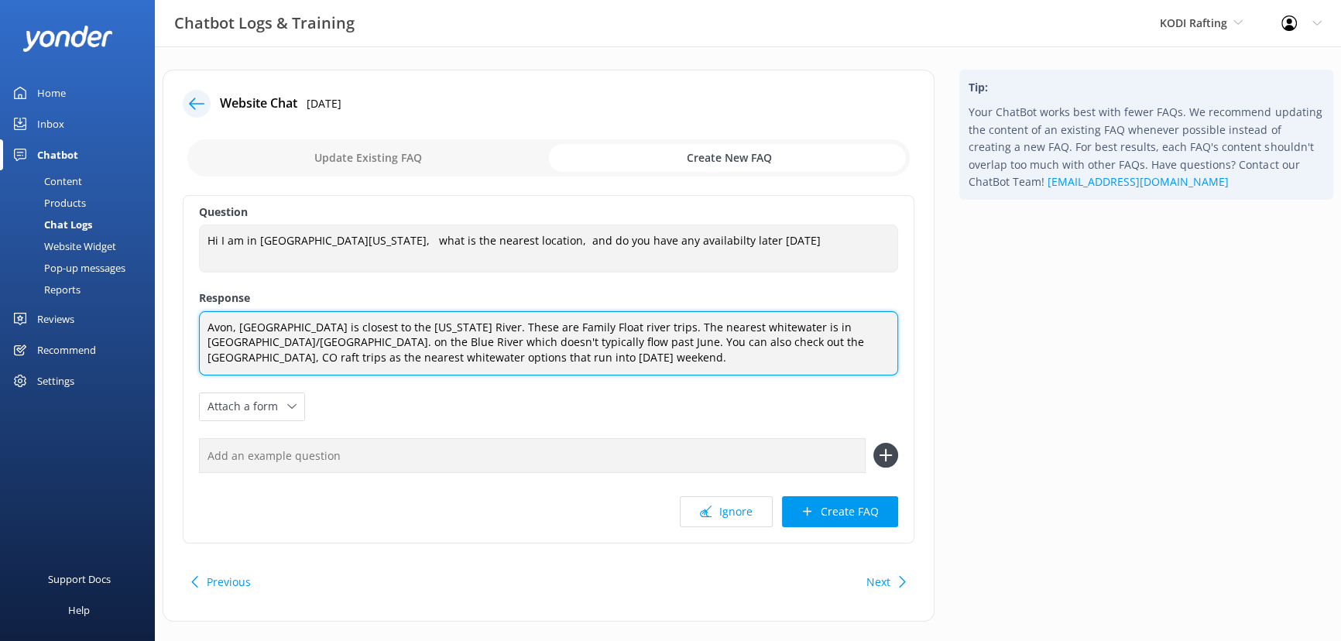
click at [250, 356] on textarea "Avon, [GEOGRAPHIC_DATA] is closest to the [US_STATE] River. These are Family Fl…" at bounding box center [548, 343] width 699 height 64
type textarea "Avon, [GEOGRAPHIC_DATA] is closest to the [US_STATE] River. These are Family Fl…"
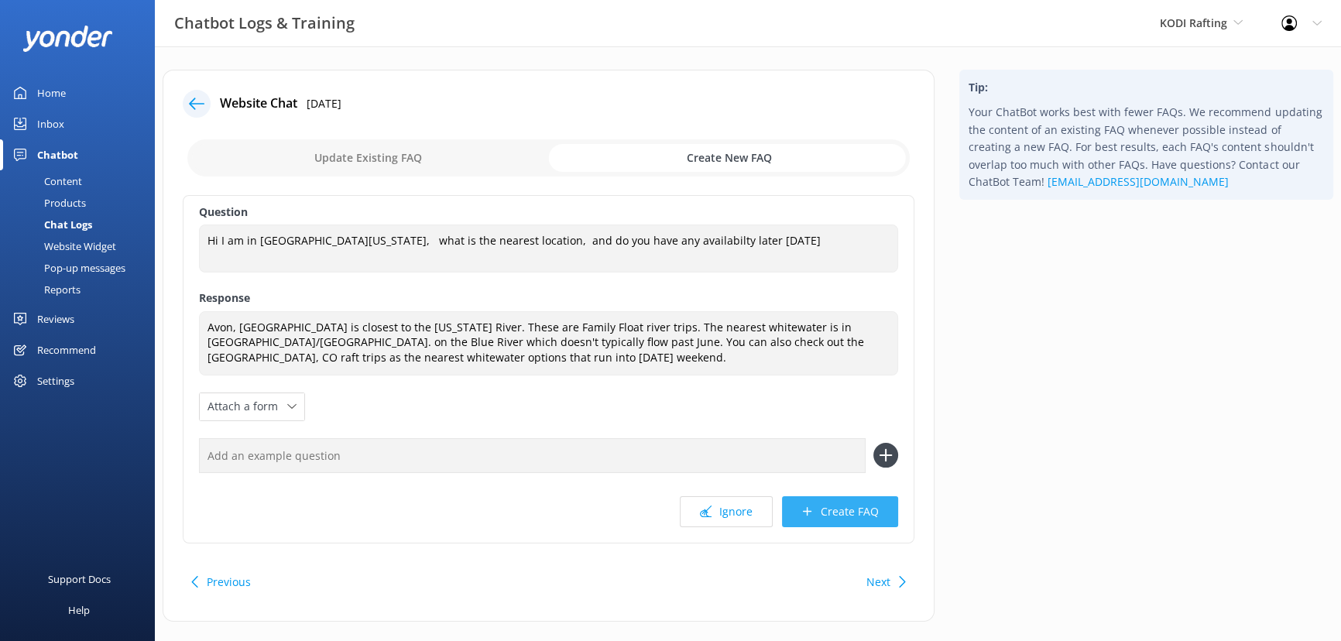
click at [846, 516] on button "Create FAQ" at bounding box center [840, 511] width 116 height 31
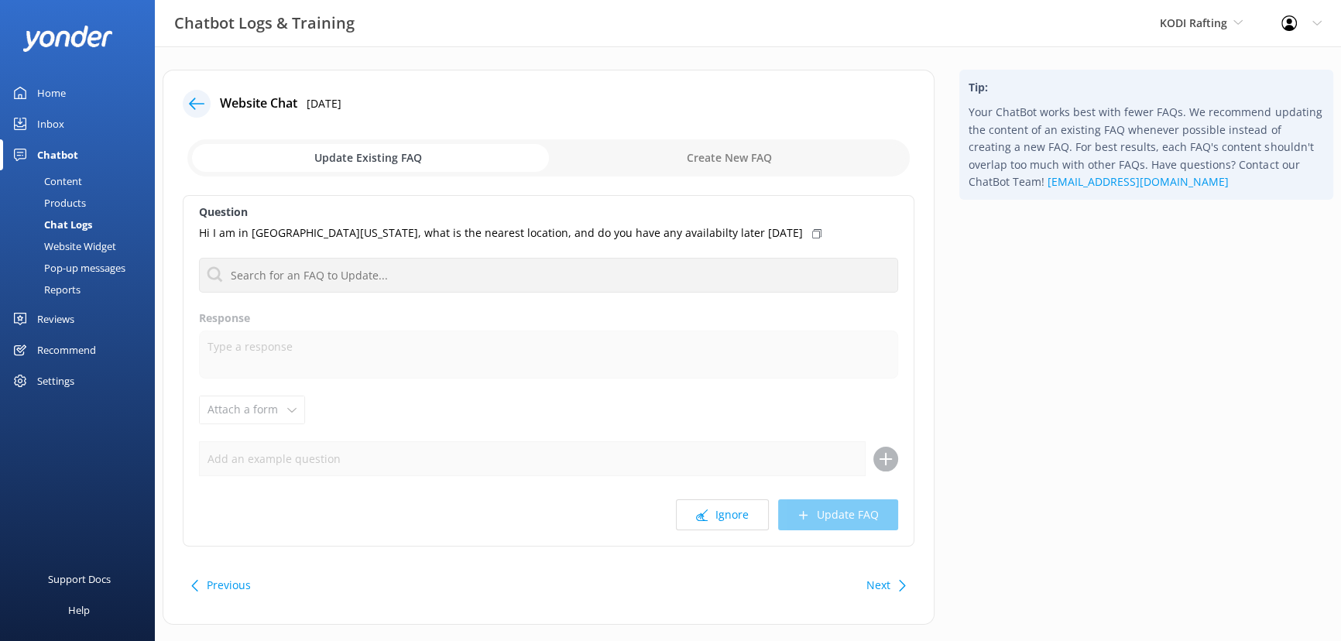
click at [189, 98] on icon at bounding box center [196, 103] width 15 height 15
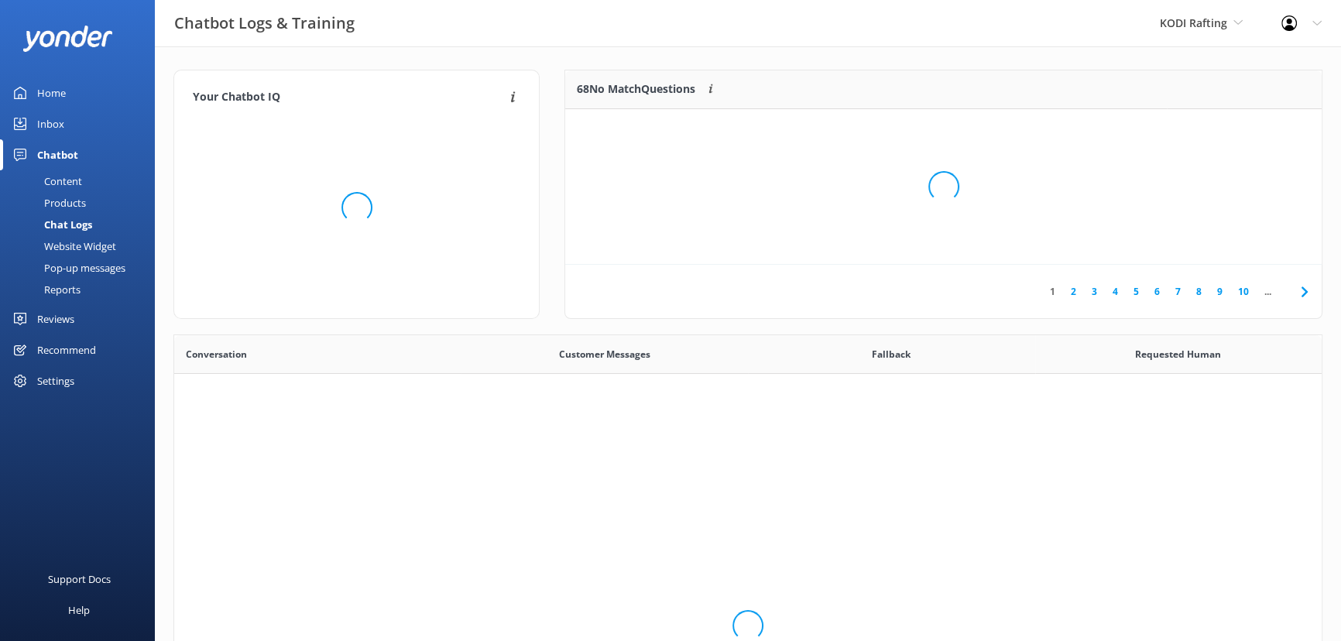
scroll to position [532, 1137]
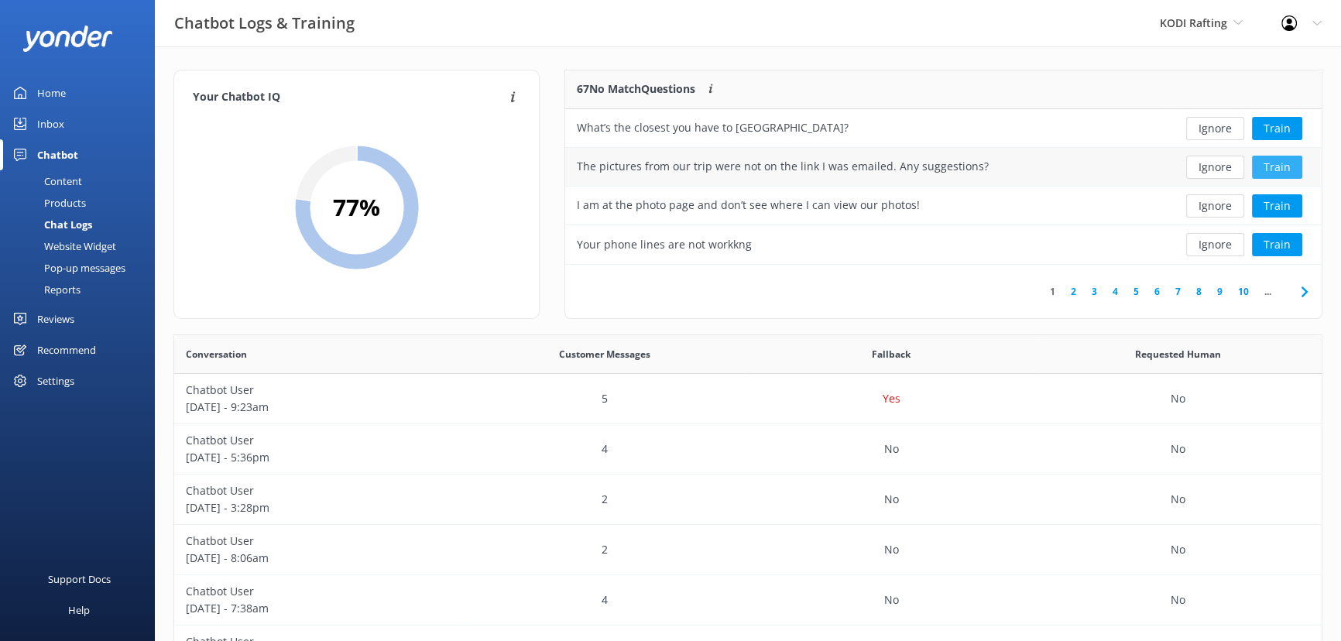
click at [1269, 169] on button "Train" at bounding box center [1277, 167] width 50 height 23
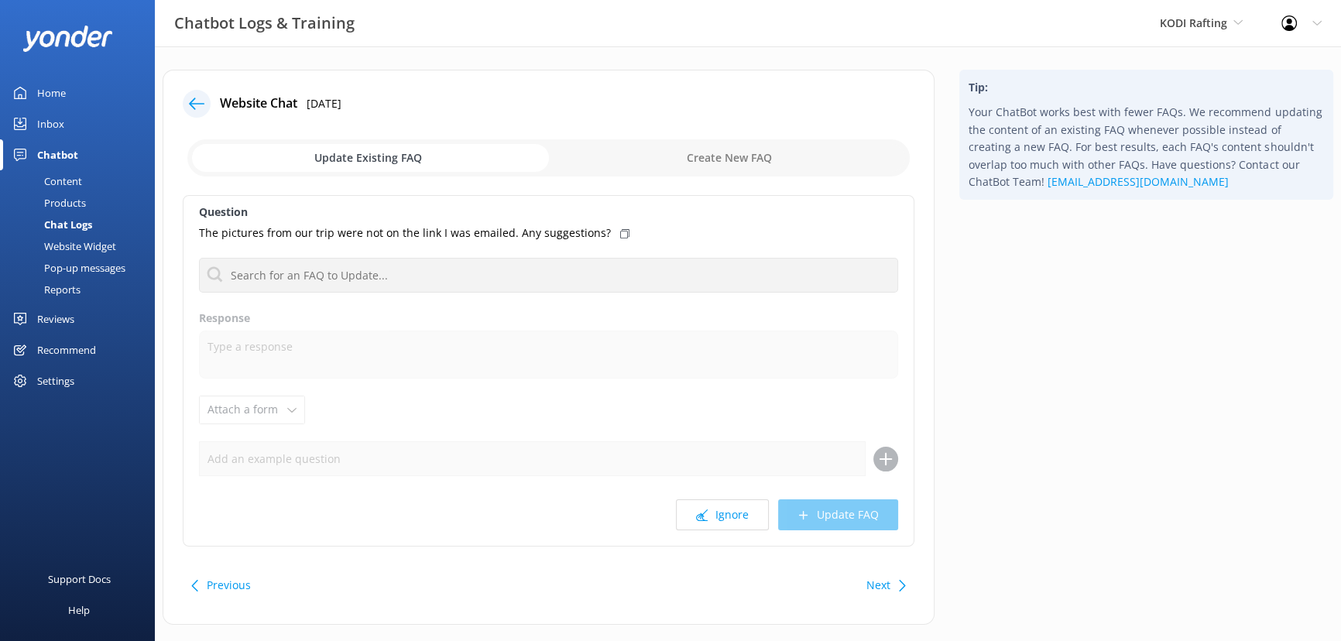
click at [776, 155] on input "checkbox" at bounding box center [548, 157] width 722 height 37
checkbox input "true"
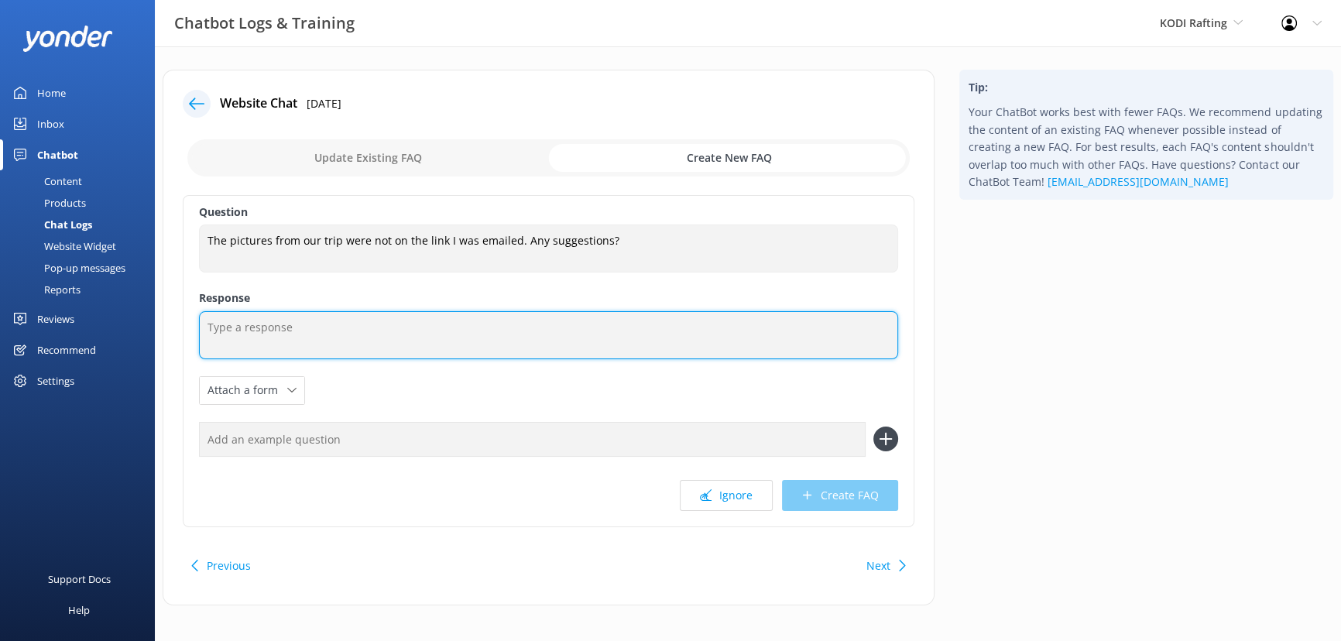
click at [466, 344] on textarea at bounding box center [548, 335] width 699 height 48
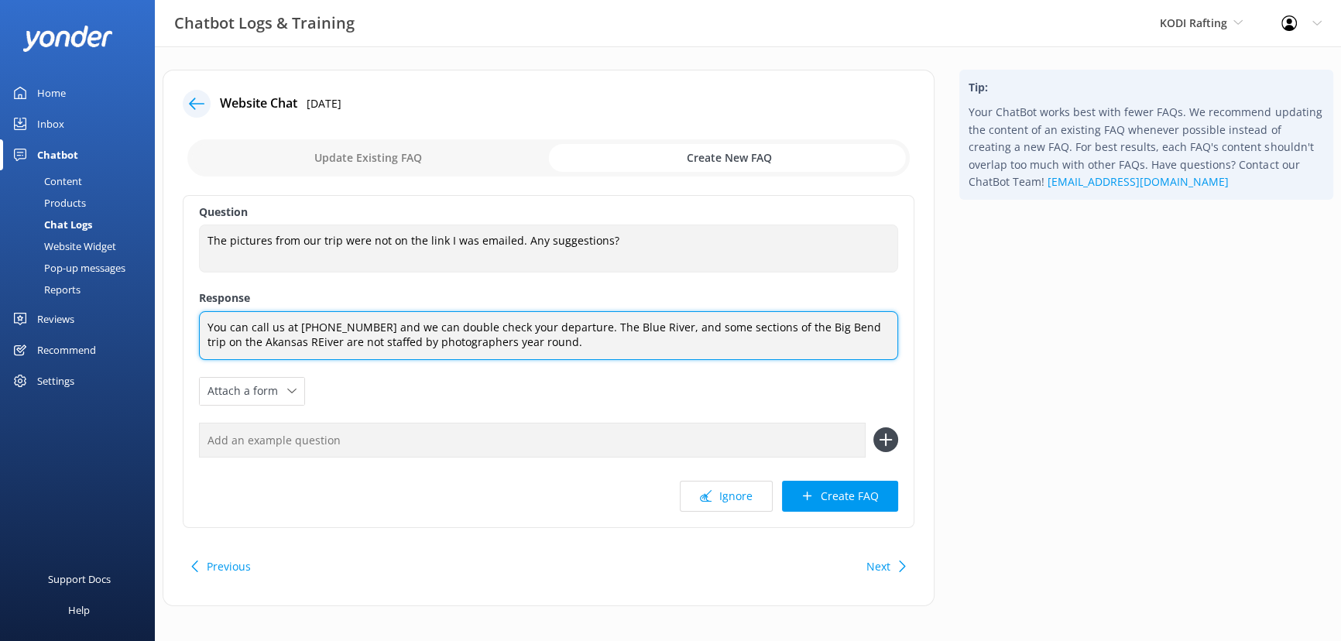
click at [263, 346] on textarea "You can call us at [PHONE_NUMBER] and we can double check your departure. The B…" at bounding box center [548, 335] width 699 height 49
click at [215, 341] on textarea "You can call us at [PHONE_NUMBER] and we can double check your departure. The B…" at bounding box center [548, 335] width 699 height 49
click at [575, 344] on textarea "You can call us at [PHONE_NUMBER] and we can double check your departure. The B…" at bounding box center [548, 335] width 699 height 49
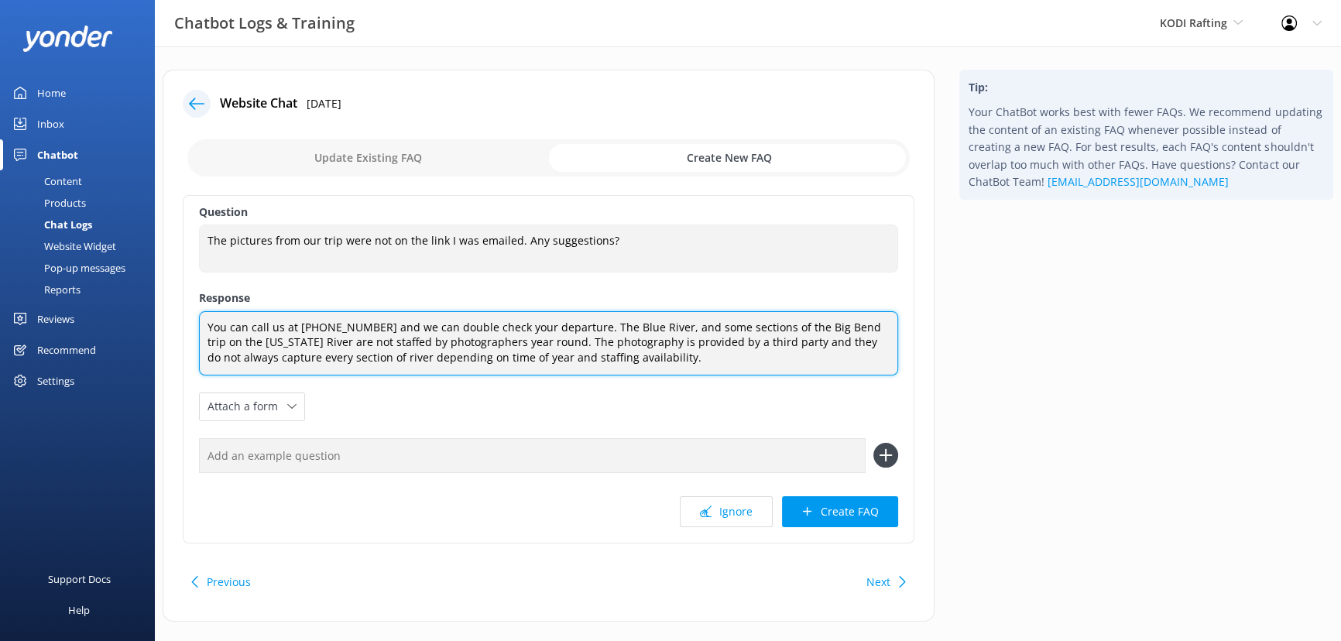
click at [280, 347] on textarea "You can call us at [PHONE_NUMBER] and we can double check your departure. The B…" at bounding box center [548, 343] width 699 height 64
click at [519, 340] on textarea "You can call us at [PHONE_NUMBER] and we can double check your departure. The B…" at bounding box center [548, 343] width 699 height 64
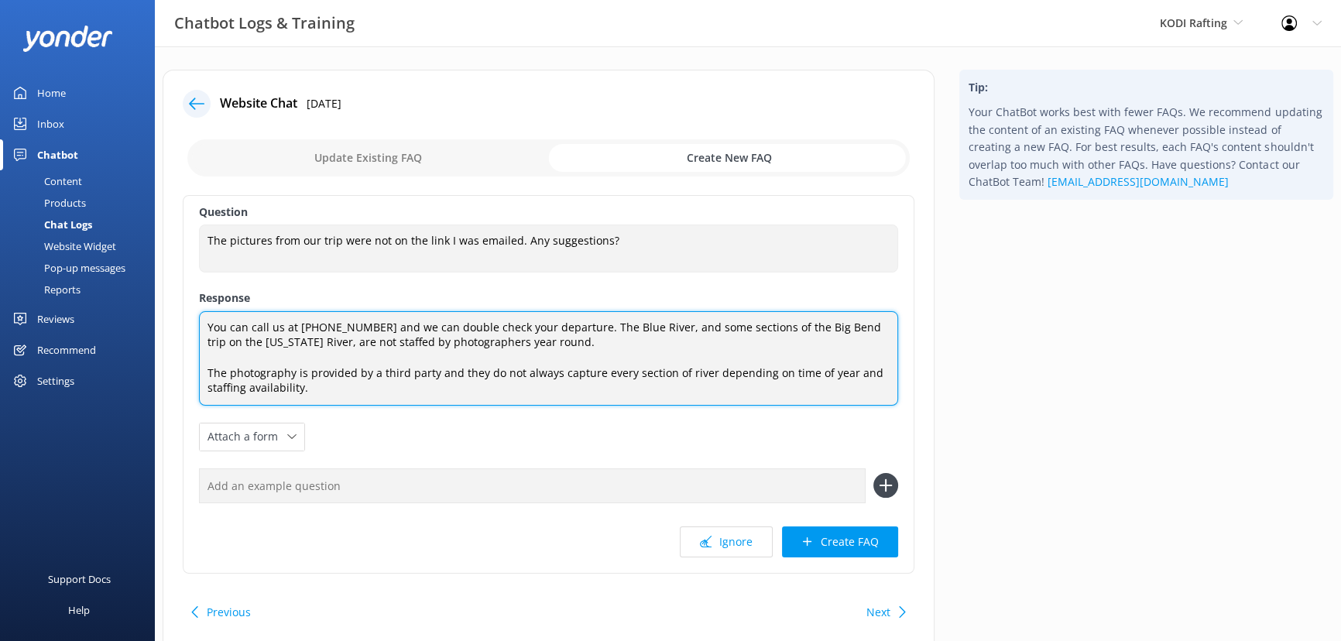
click at [443, 385] on textarea "You can call us at [PHONE_NUMBER] and we can double check your departure. The B…" at bounding box center [548, 358] width 699 height 94
click at [431, 372] on textarea "You can call us at [PHONE_NUMBER] and we can double check your departure. The B…" at bounding box center [548, 358] width 699 height 94
click at [373, 371] on textarea "You can call us at [PHONE_NUMBER] and we can double check your departure. The B…" at bounding box center [548, 358] width 699 height 94
click at [421, 373] on textarea "You can call us at [PHONE_NUMBER] and we can double check your departure. The B…" at bounding box center [548, 358] width 699 height 94
click at [398, 386] on textarea "You can call us at [PHONE_NUMBER] and we can double check your departure. The B…" at bounding box center [548, 358] width 699 height 94
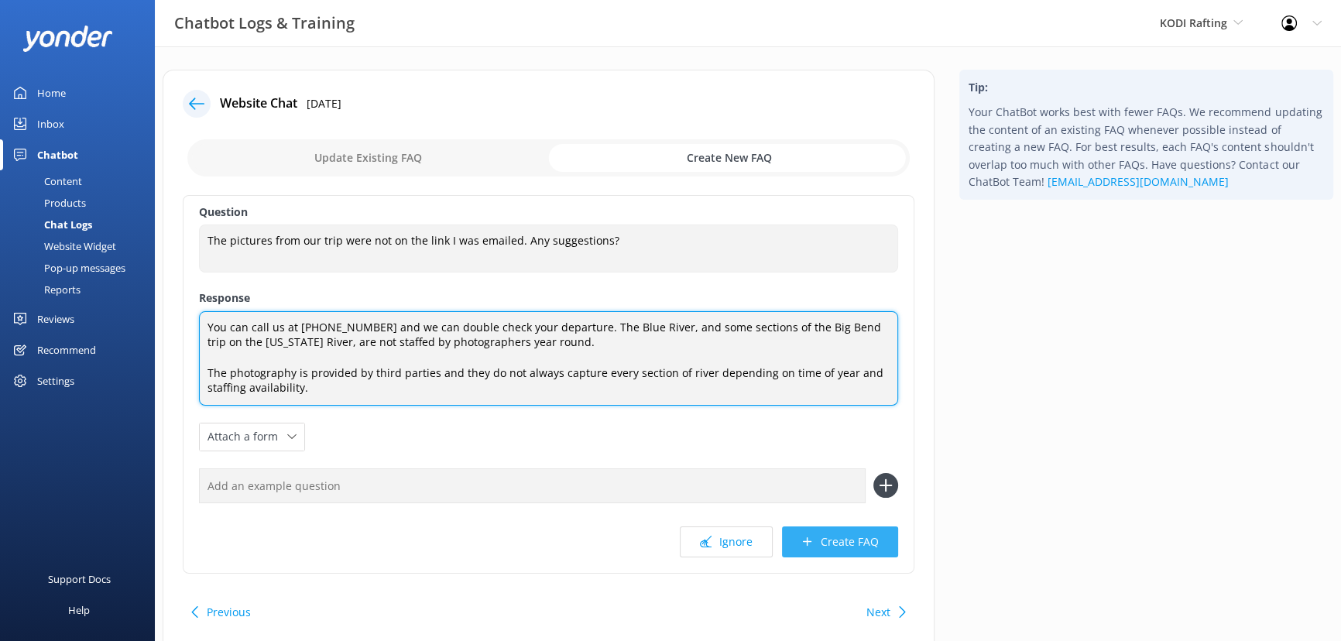
type textarea "You can call us at [PHONE_NUMBER] and we can double check your departure. The B…"
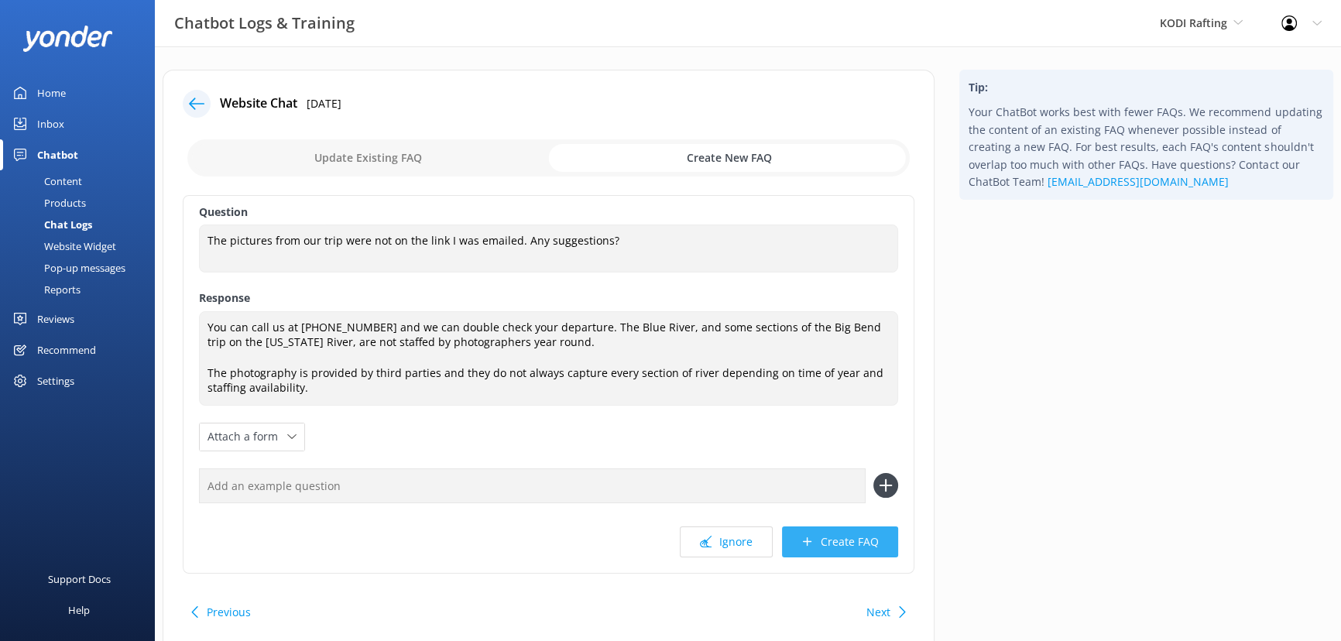
click at [856, 542] on button "Create FAQ" at bounding box center [840, 542] width 116 height 31
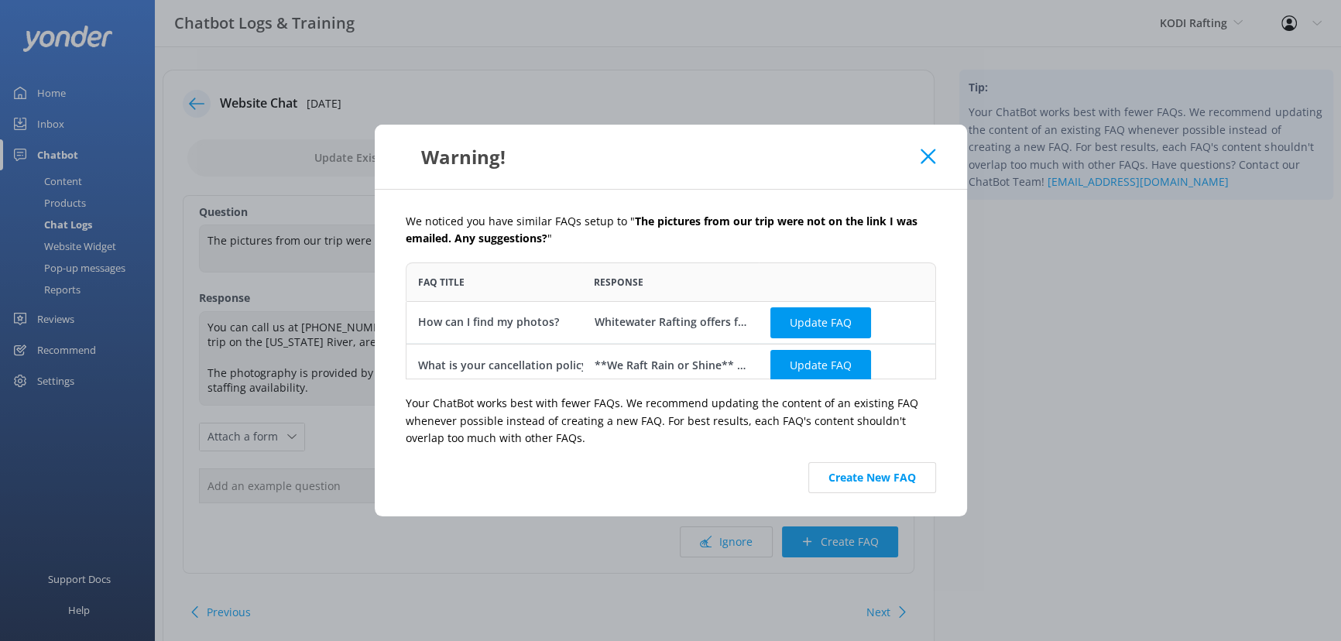
scroll to position [106, 519]
click at [853, 486] on button "Create New FAQ" at bounding box center [872, 477] width 128 height 31
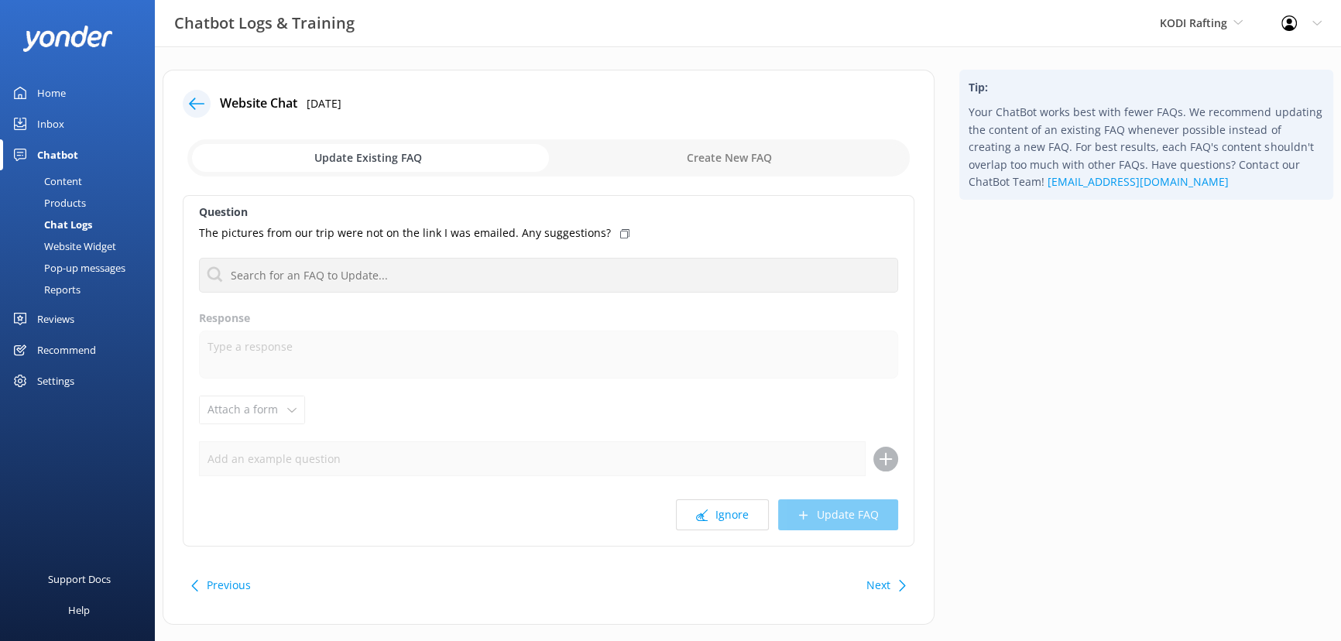
click at [193, 98] on icon at bounding box center [196, 103] width 15 height 15
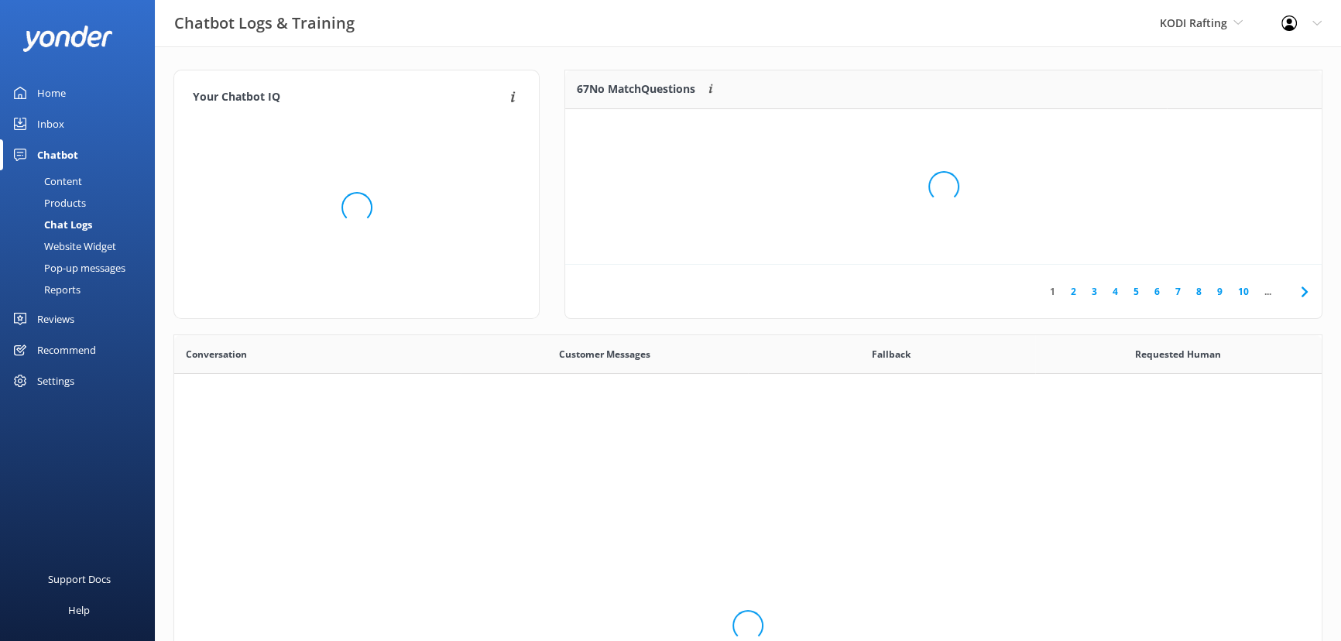
scroll to position [532, 1137]
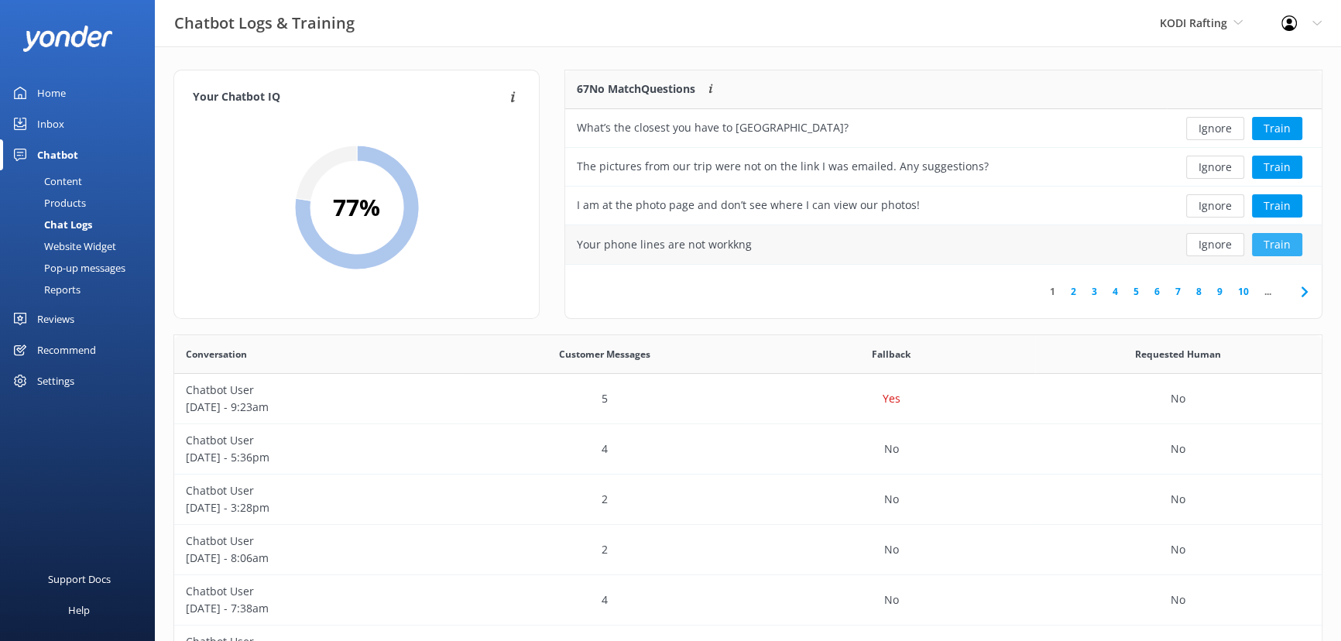
click at [1282, 246] on button "Train" at bounding box center [1277, 244] width 50 height 23
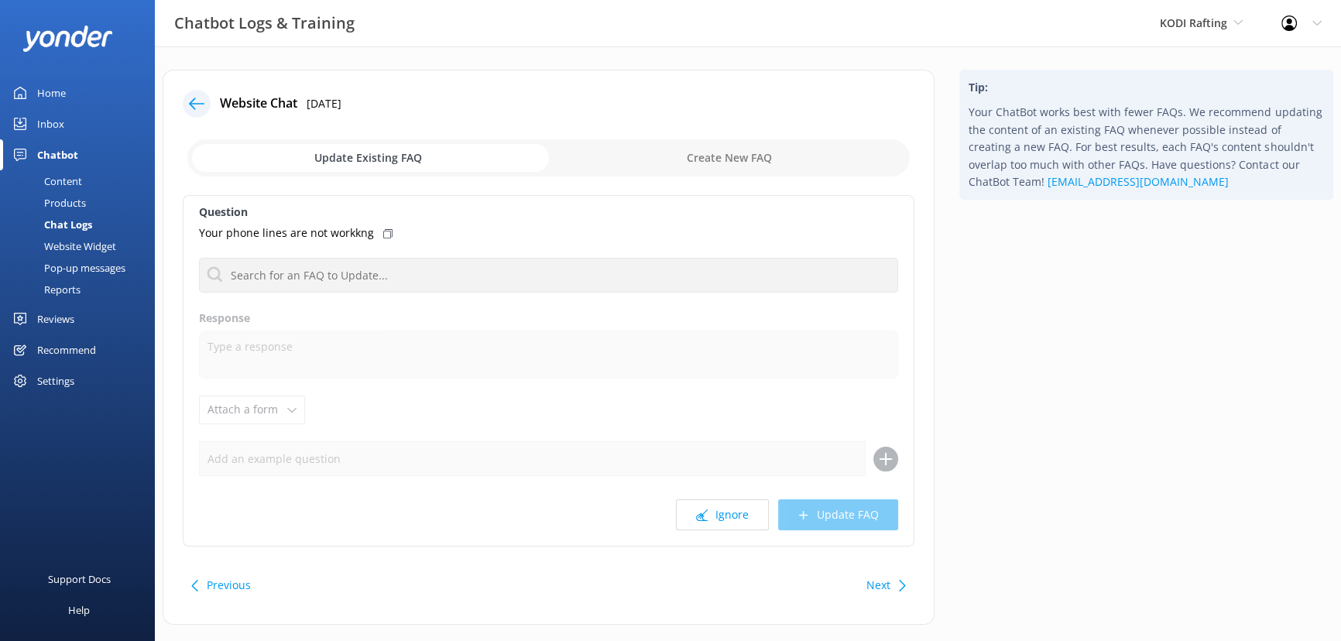
click at [196, 101] on icon at bounding box center [196, 103] width 15 height 15
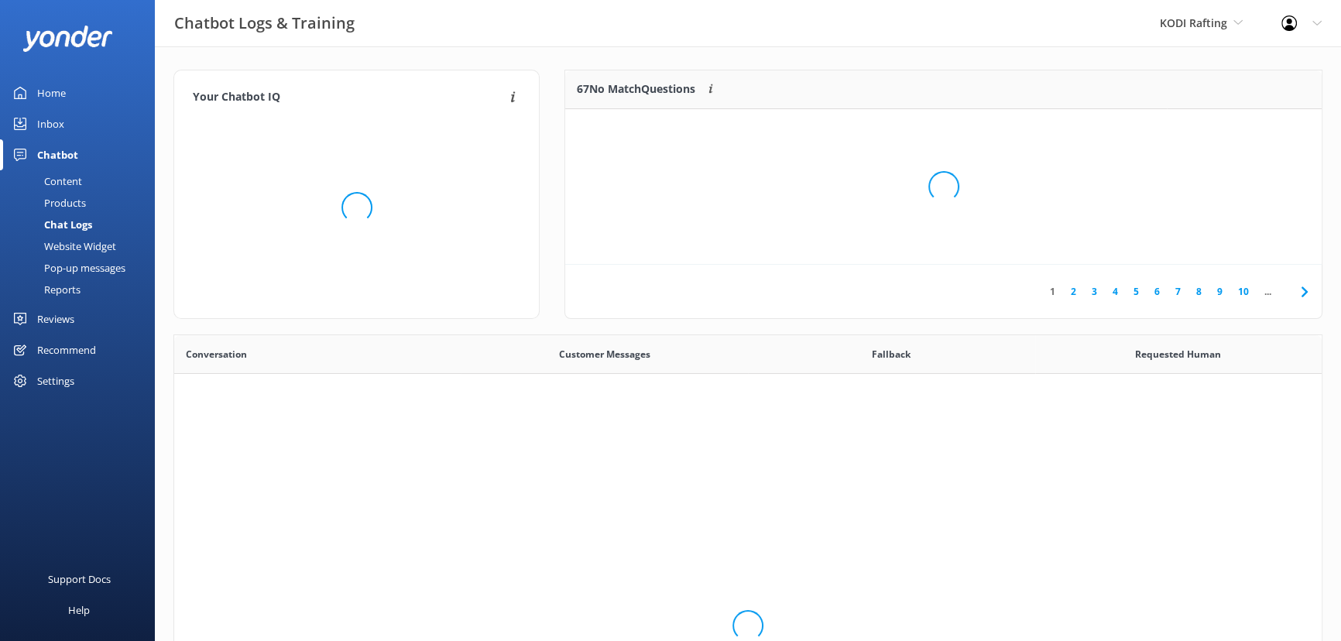
scroll to position [532, 1137]
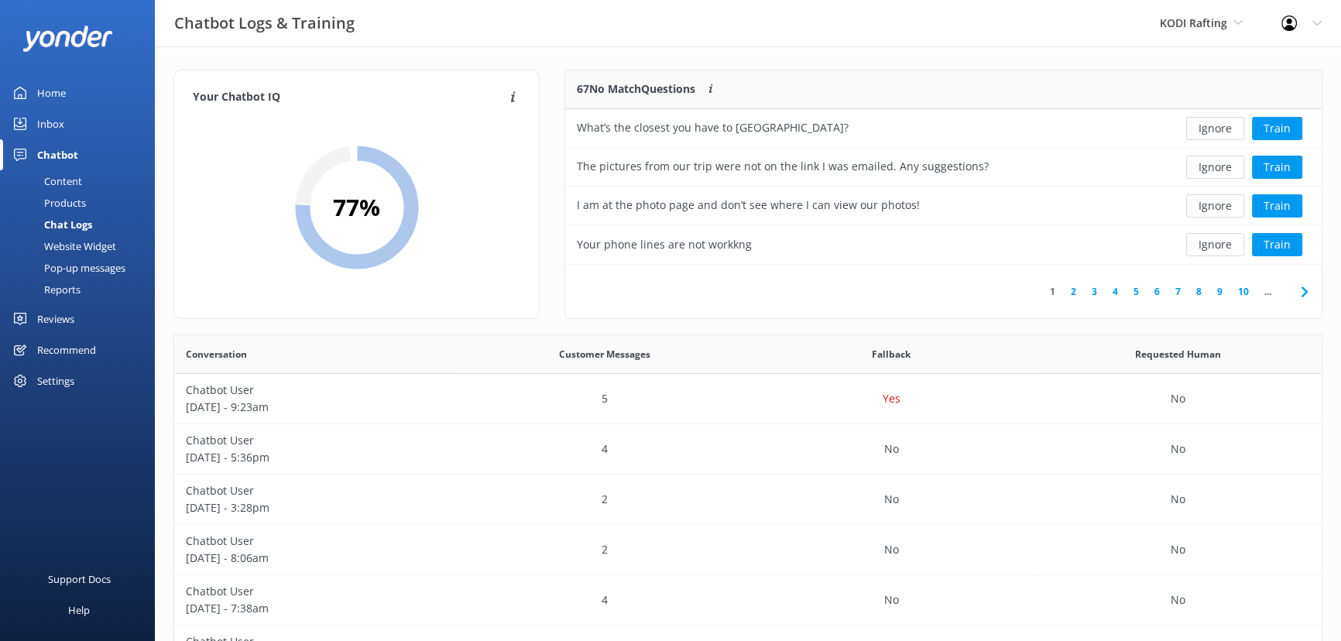
click at [1074, 296] on link "2" at bounding box center [1073, 291] width 21 height 15
click at [1275, 208] on button "Train" at bounding box center [1277, 205] width 50 height 23
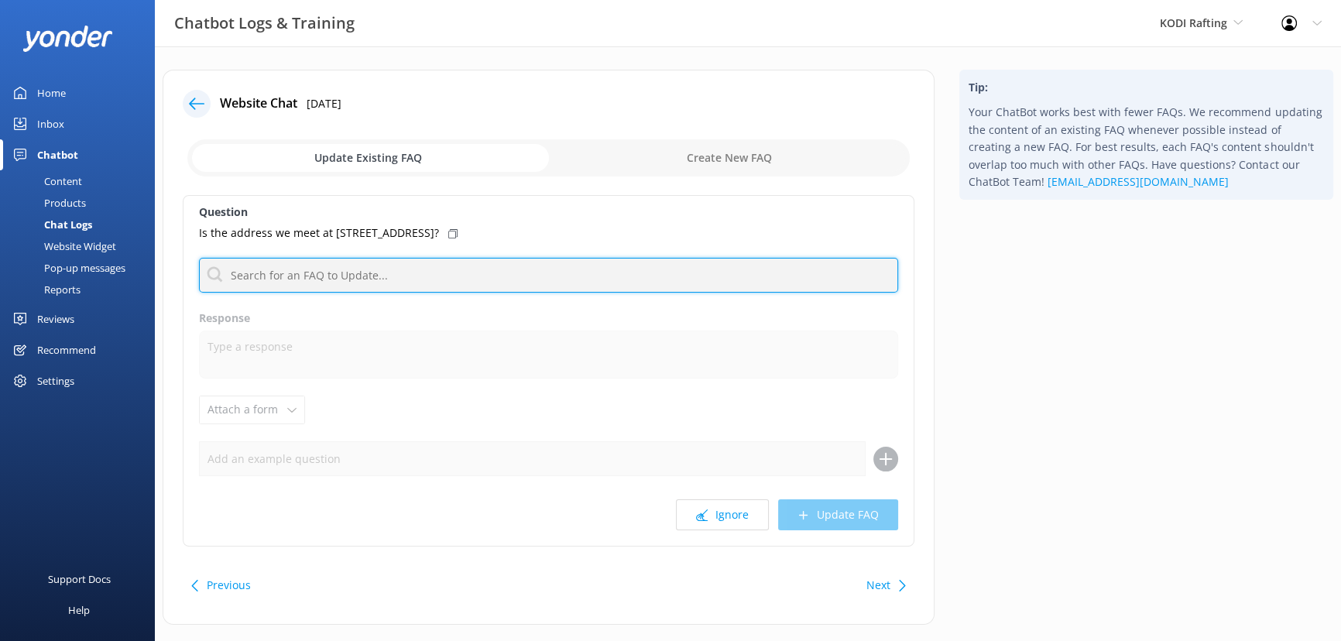
click at [483, 276] on input "text" at bounding box center [548, 275] width 699 height 35
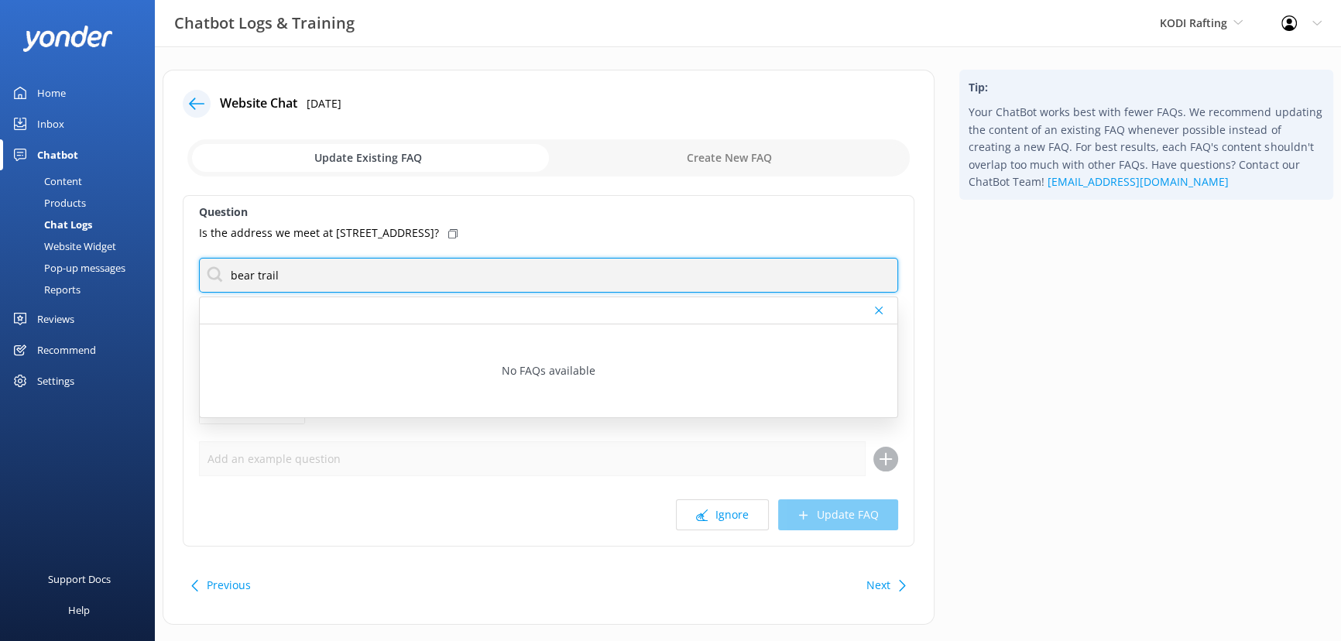
type input "bear trail"
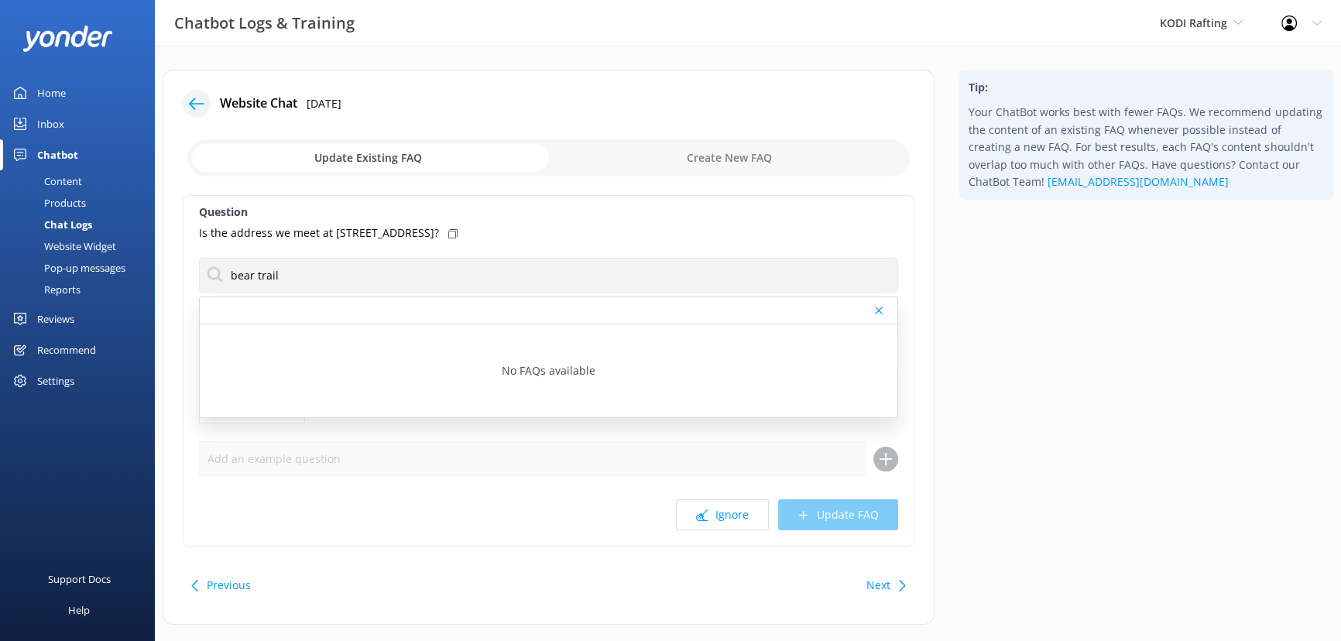
click at [881, 307] on use at bounding box center [879, 311] width 8 height 8
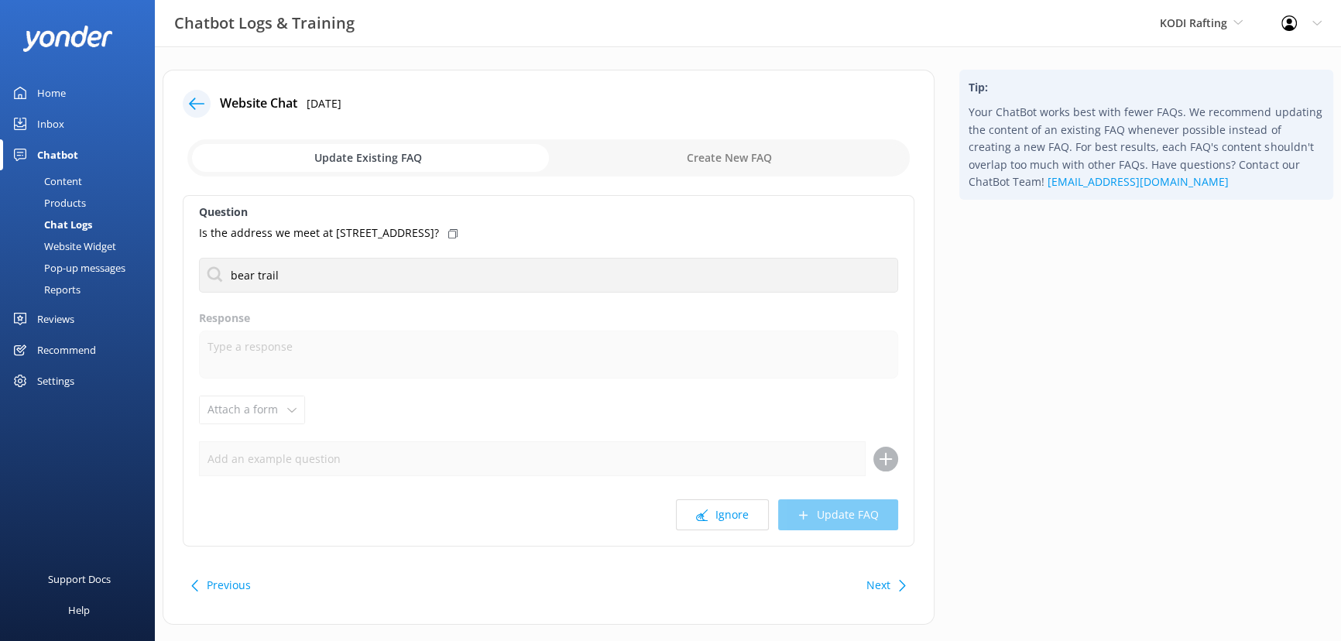
click at [695, 160] on input "checkbox" at bounding box center [548, 157] width 722 height 37
checkbox input "true"
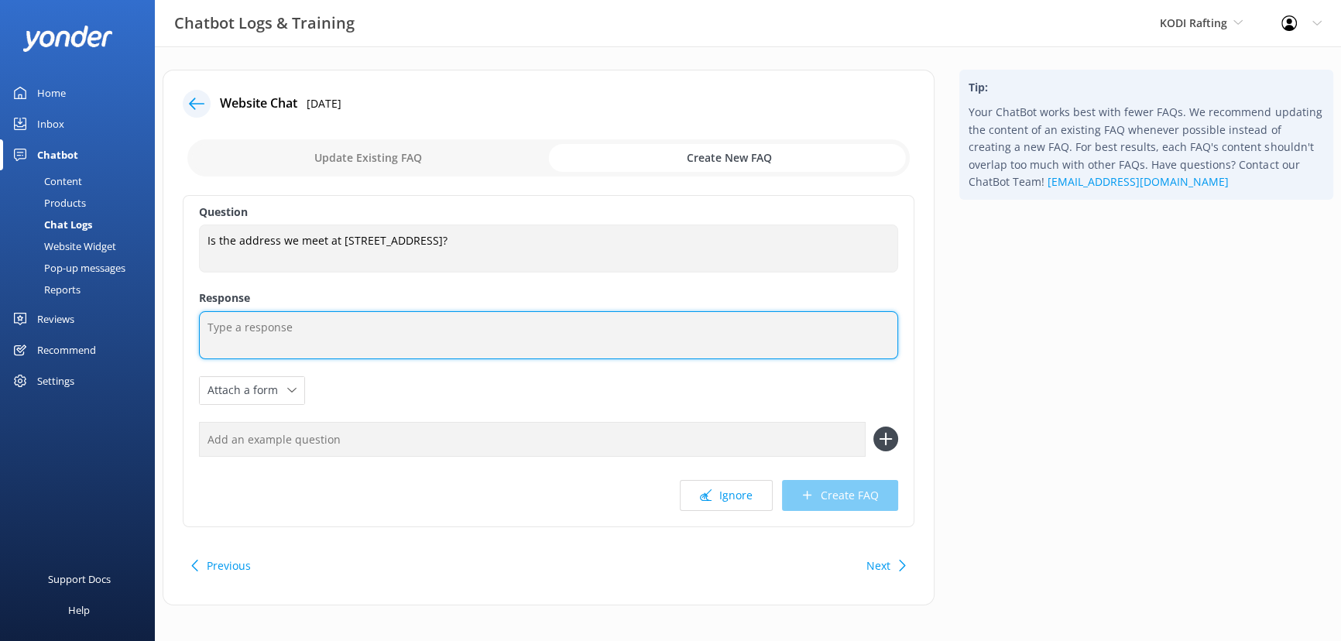
click at [594, 317] on textarea at bounding box center [548, 335] width 699 height 48
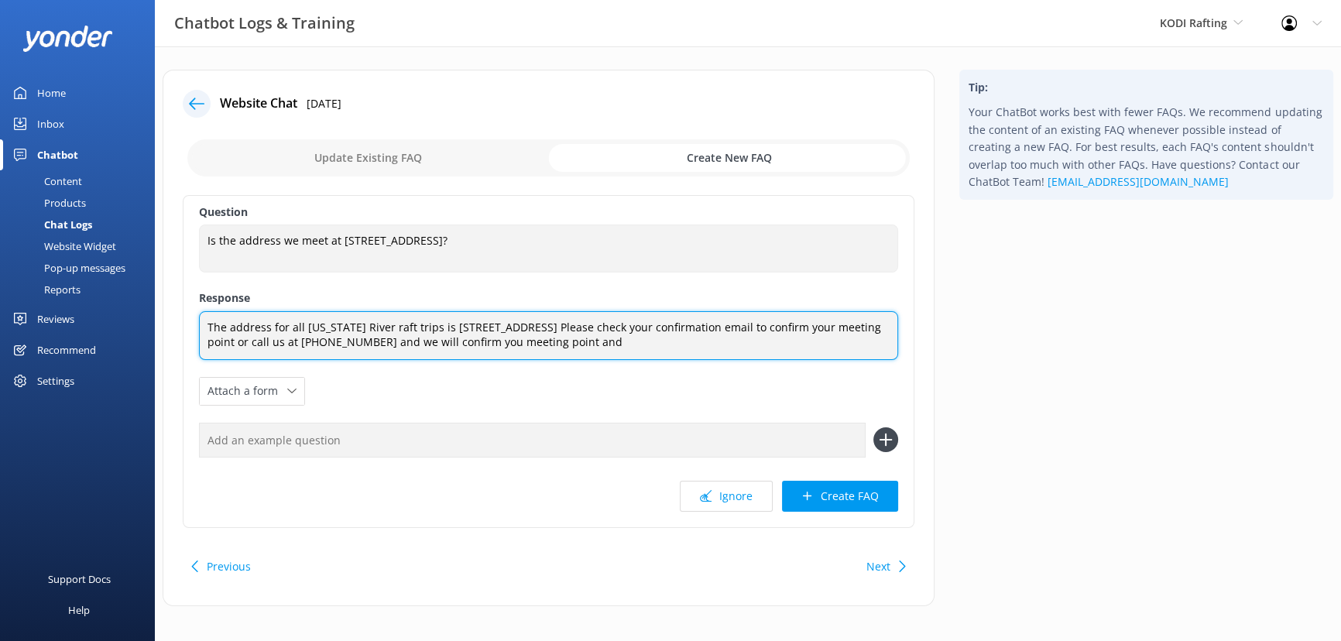
click at [557, 340] on textarea "The address for all [US_STATE] River raft trips is [STREET_ADDRESS] Please chec…" at bounding box center [548, 335] width 699 height 49
click at [678, 344] on textarea "The address for all [US_STATE] River raft trips is [STREET_ADDRESS] Please chec…" at bounding box center [548, 335] width 699 height 49
type textarea "The address for all [US_STATE] River raft trips is [STREET_ADDRESS] Please chec…"
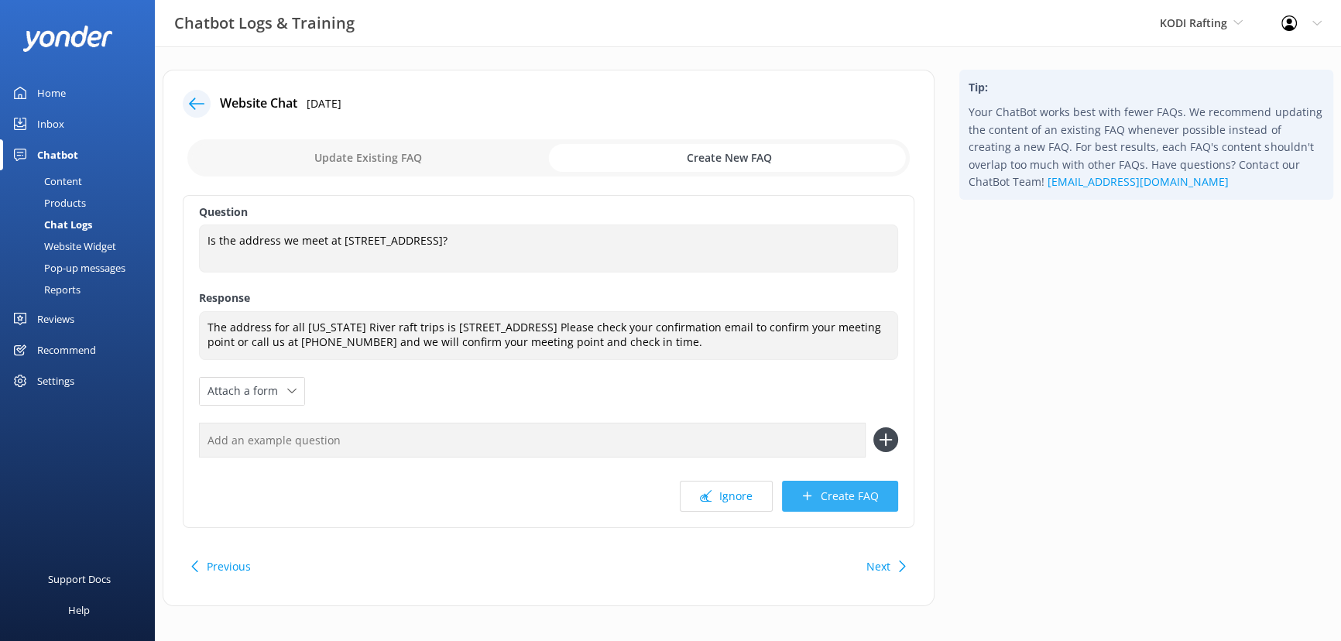
click at [845, 499] on button "Create FAQ" at bounding box center [840, 496] width 116 height 31
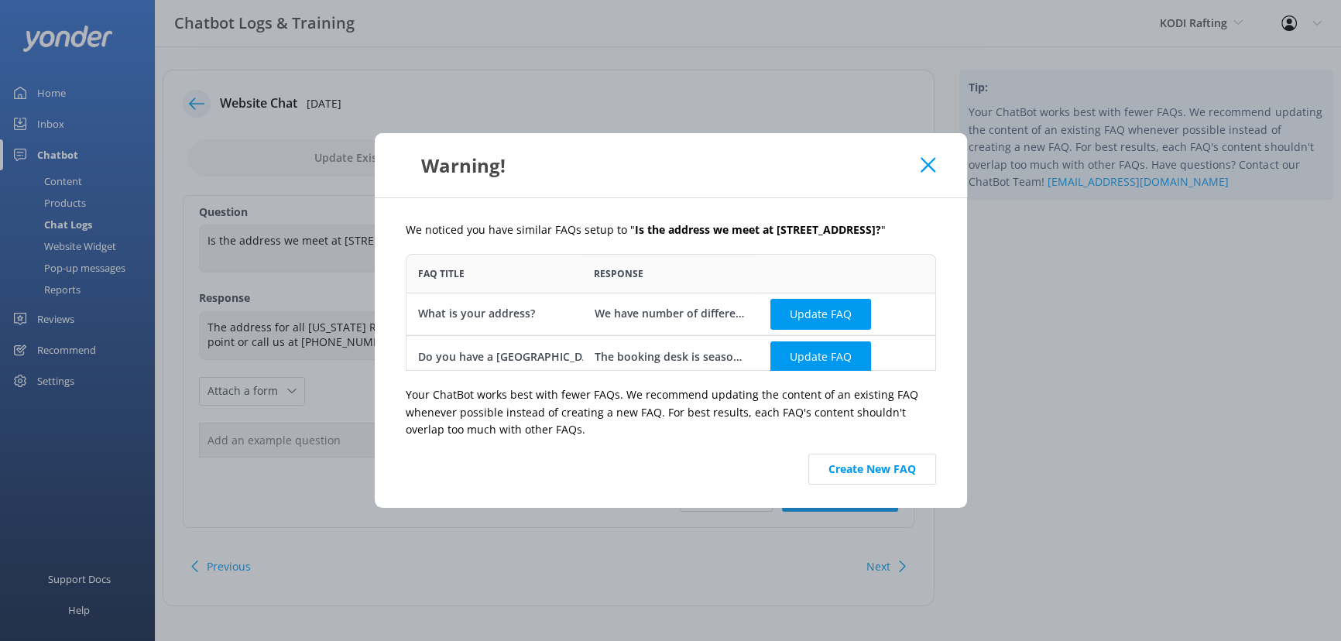
scroll to position [106, 519]
drag, startPoint x: 932, startPoint y: 157, endPoint x: 945, endPoint y: 257, distance: 100.8
click at [945, 257] on div "Warning! We noticed you have similar FAQs setup to " Is the address we meet at …" at bounding box center [670, 320] width 1341 height 641
click at [862, 479] on button "Create New FAQ" at bounding box center [872, 469] width 128 height 31
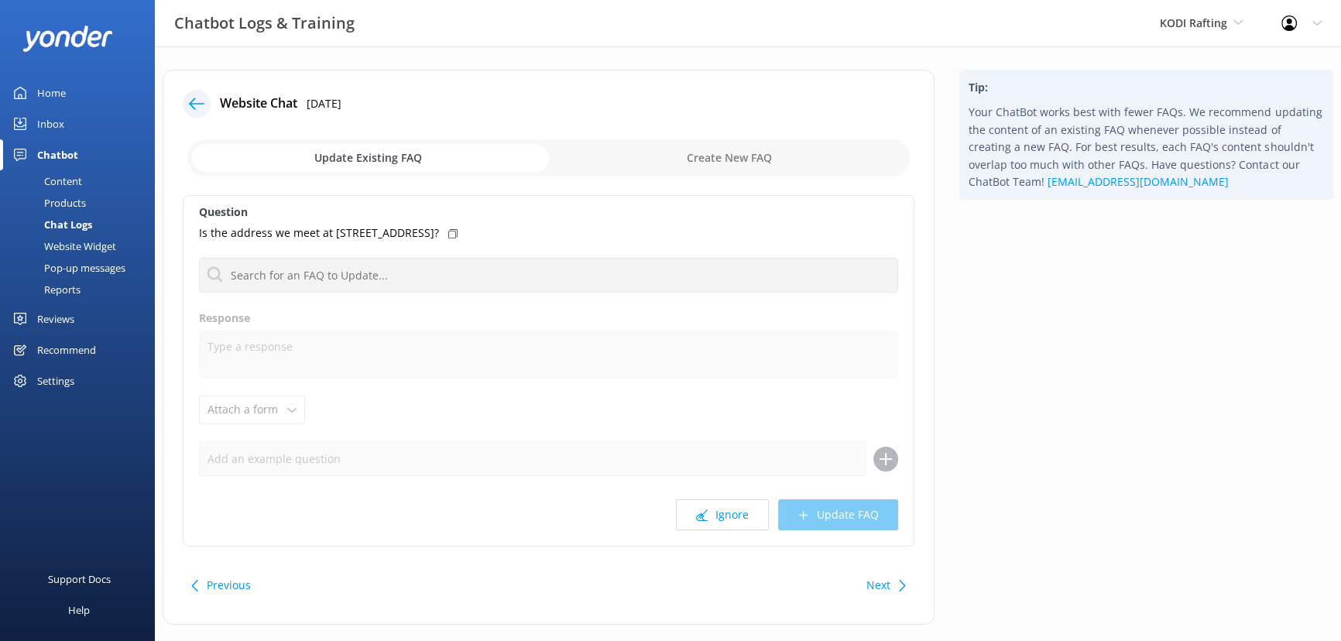
click at [46, 89] on div "Home" at bounding box center [51, 92] width 29 height 31
